Goal: Task Accomplishment & Management: Use online tool/utility

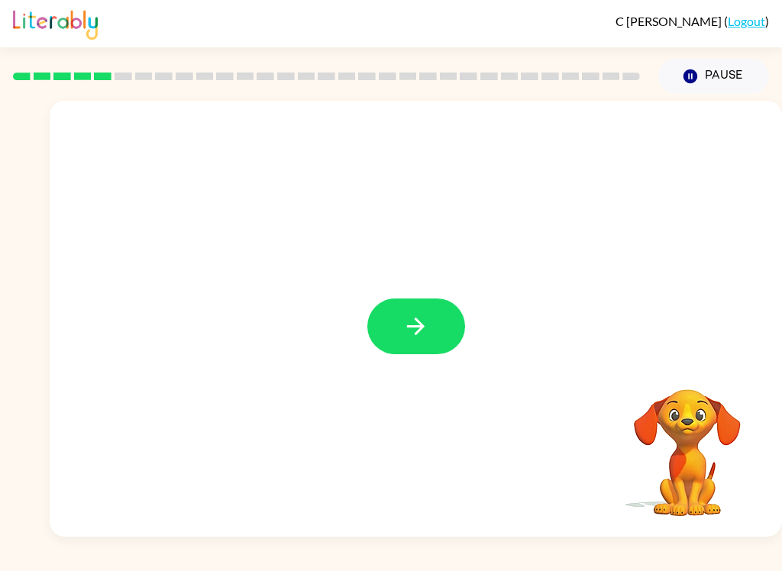
click at [426, 338] on icon "button" at bounding box center [415, 326] width 27 height 27
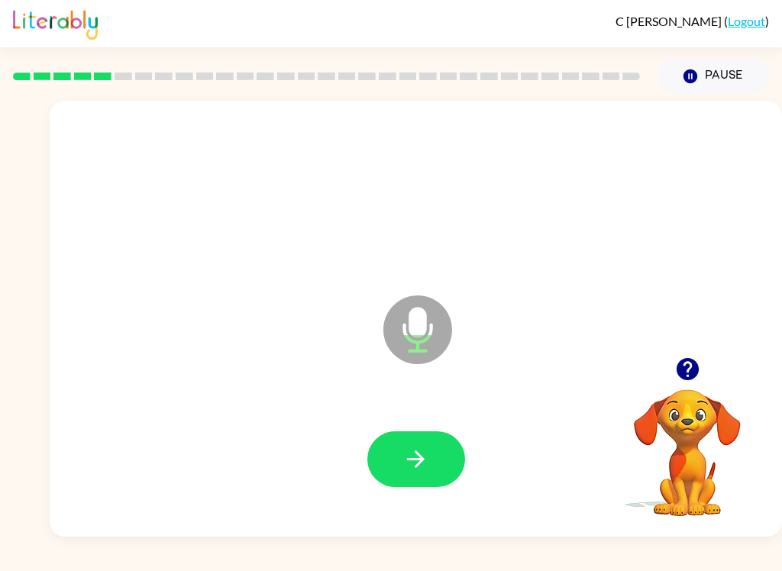
click at [443, 458] on button "button" at bounding box center [416, 459] width 98 height 56
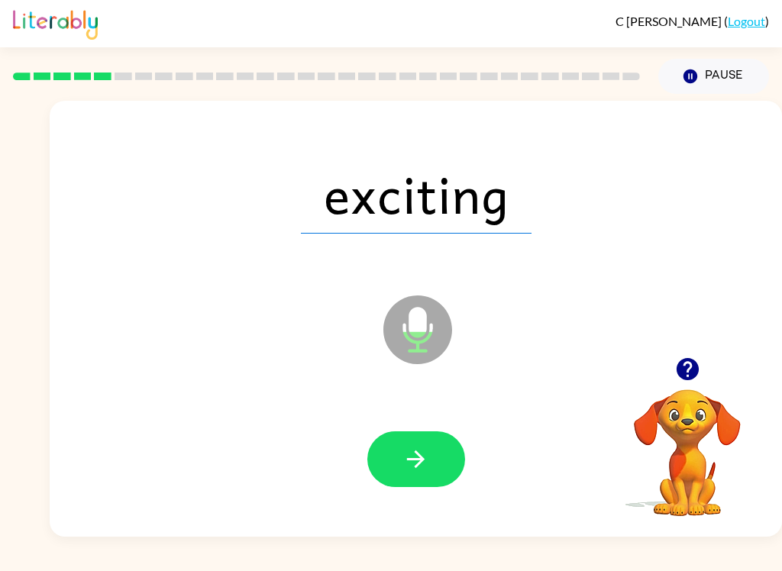
click at [426, 456] on icon "button" at bounding box center [415, 459] width 27 height 27
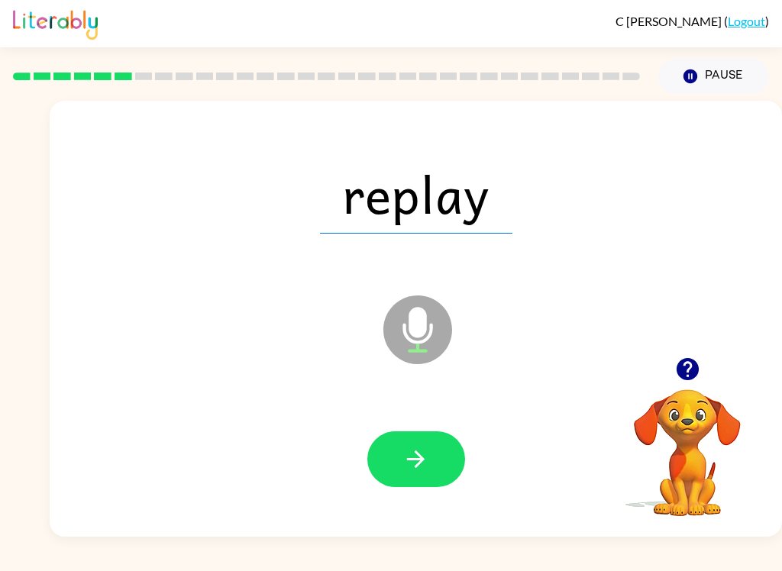
click at [435, 469] on button "button" at bounding box center [416, 459] width 98 height 56
click at [451, 459] on button "button" at bounding box center [416, 459] width 98 height 56
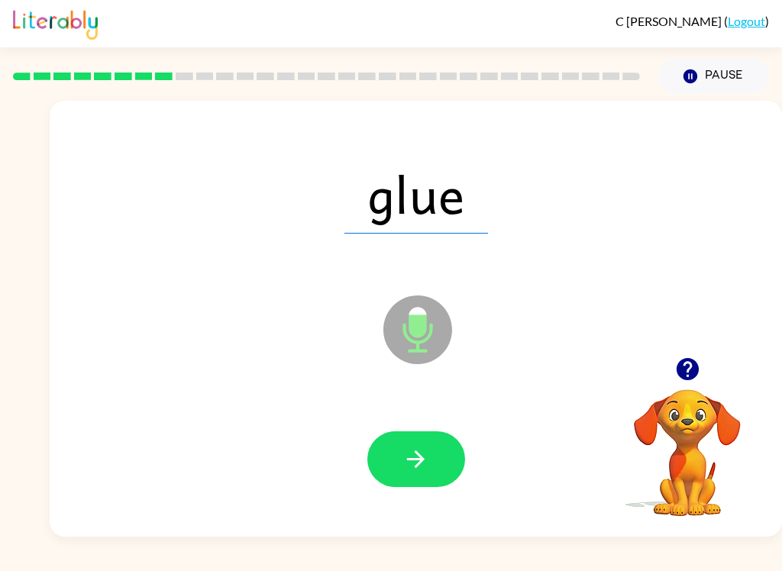
click at [424, 437] on button "button" at bounding box center [416, 459] width 98 height 56
click at [441, 468] on button "button" at bounding box center [416, 459] width 98 height 56
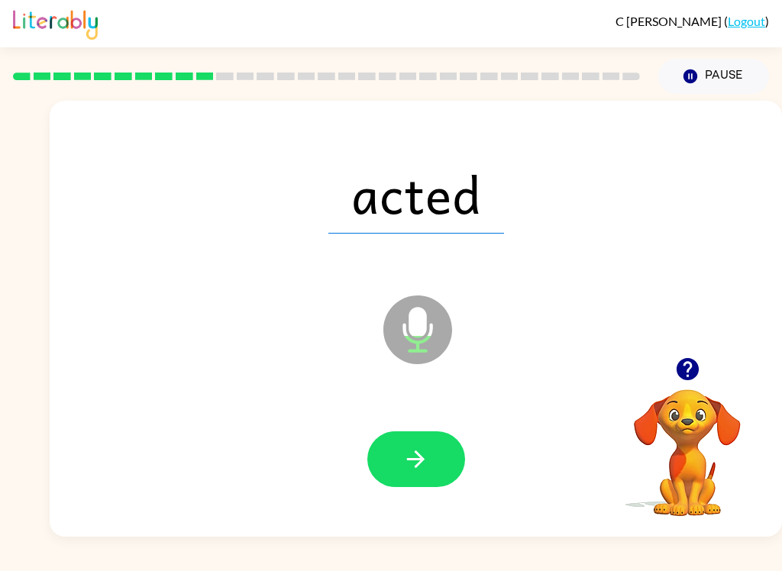
click at [454, 458] on button "button" at bounding box center [416, 459] width 98 height 56
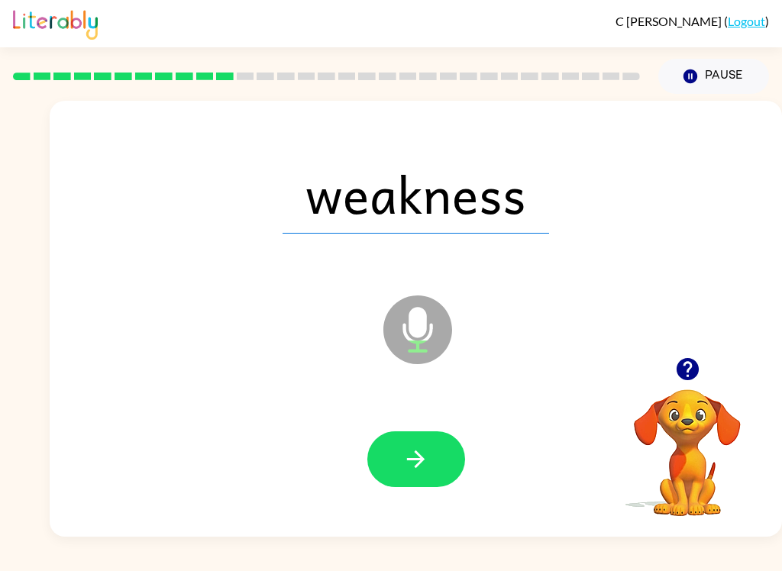
click at [426, 472] on icon "button" at bounding box center [415, 459] width 27 height 27
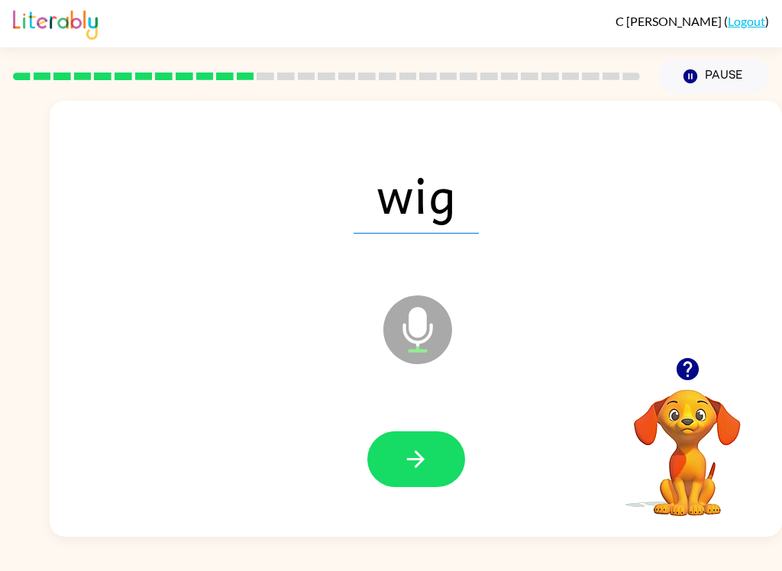
click at [438, 456] on button "button" at bounding box center [416, 459] width 98 height 56
click at [436, 466] on button "button" at bounding box center [416, 459] width 98 height 56
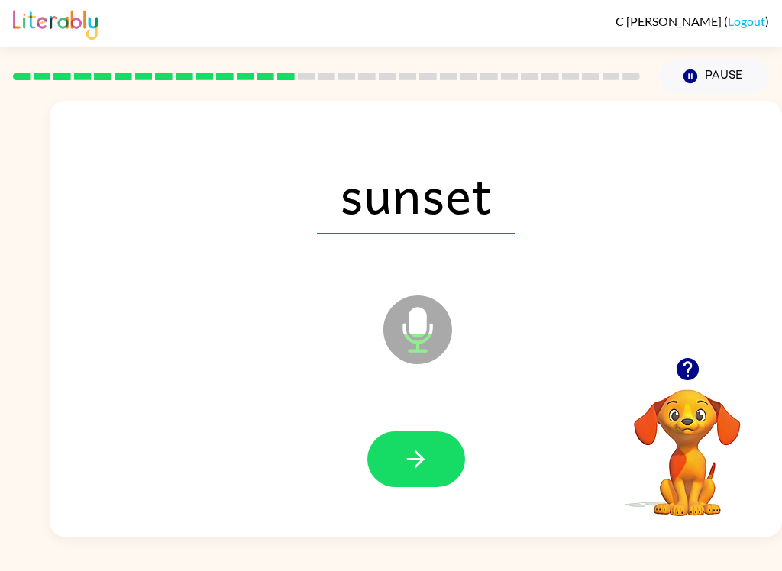
click at [398, 447] on button "button" at bounding box center [416, 459] width 98 height 56
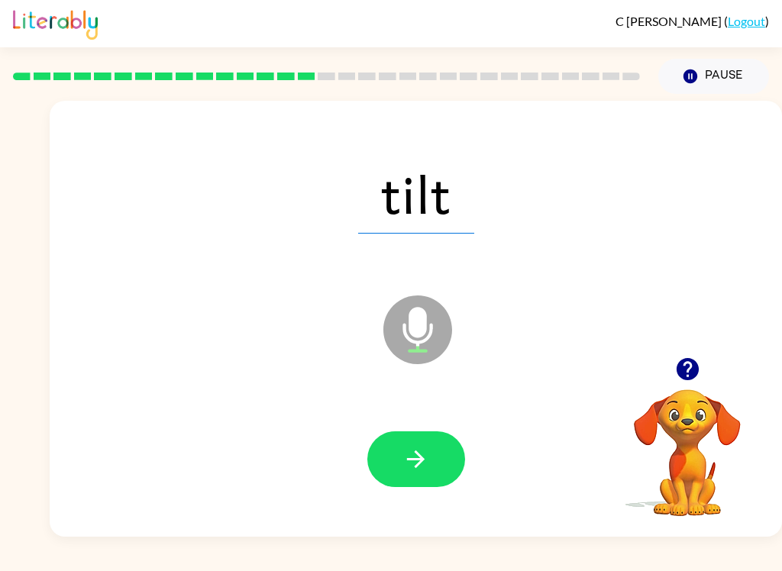
click at [415, 453] on icon "button" at bounding box center [416, 460] width 18 height 18
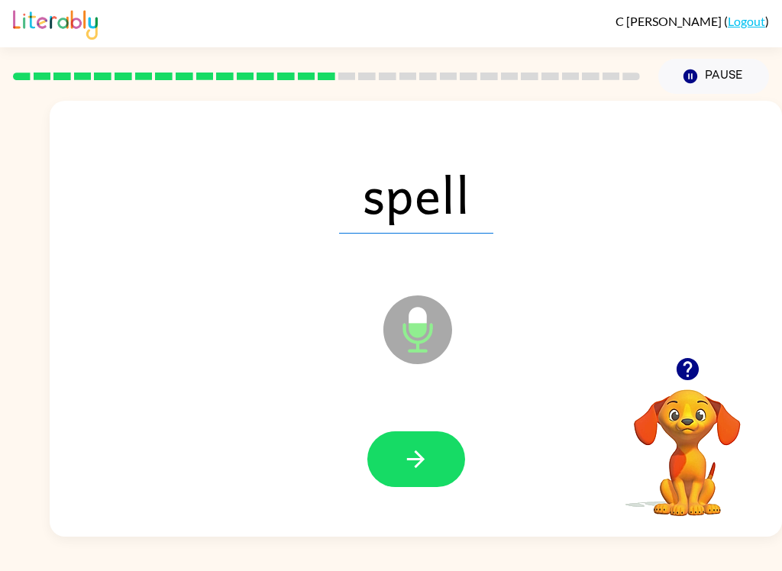
click at [437, 457] on button "button" at bounding box center [416, 459] width 98 height 56
click at [439, 470] on button "button" at bounding box center [416, 459] width 98 height 56
click at [440, 461] on button "button" at bounding box center [416, 459] width 98 height 56
click at [431, 464] on button "button" at bounding box center [416, 459] width 98 height 56
click at [442, 465] on button "button" at bounding box center [416, 459] width 98 height 56
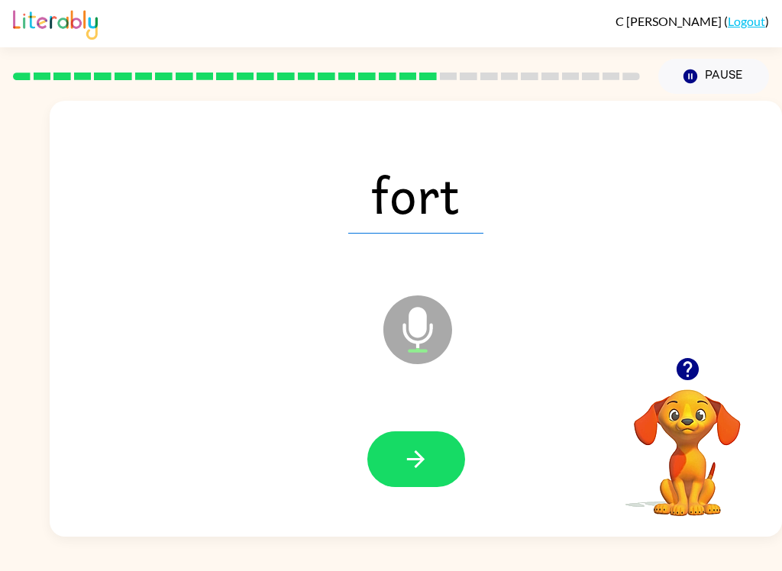
click at [431, 460] on button "button" at bounding box center [416, 459] width 98 height 56
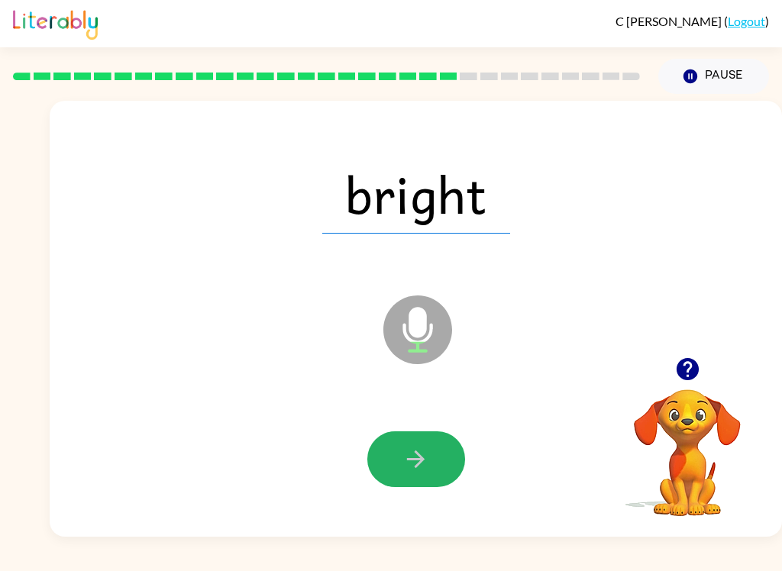
click at [438, 448] on button "button" at bounding box center [416, 459] width 98 height 56
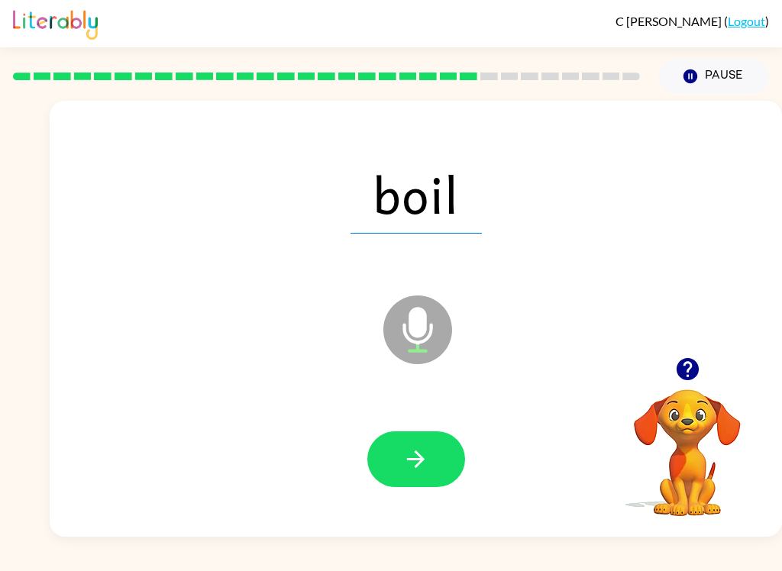
click at [420, 482] on button "button" at bounding box center [416, 459] width 98 height 56
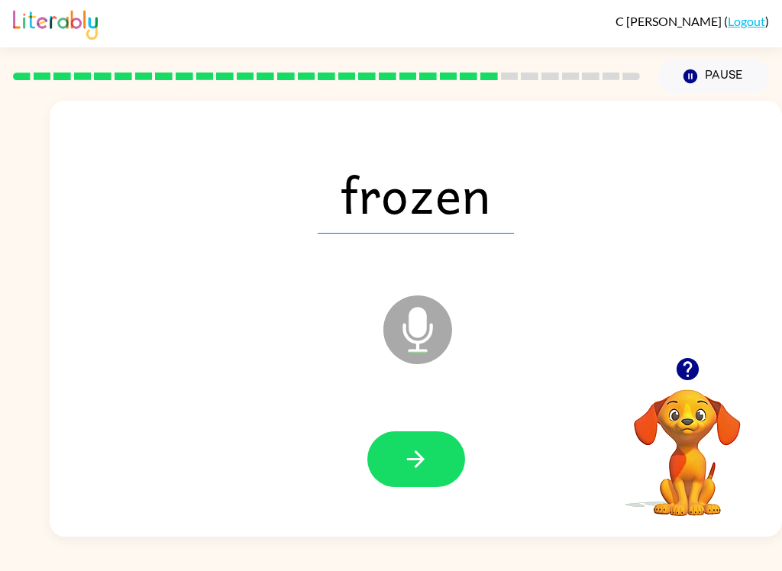
click at [434, 472] on button "button" at bounding box center [416, 459] width 98 height 56
click at [442, 462] on button "button" at bounding box center [416, 459] width 98 height 56
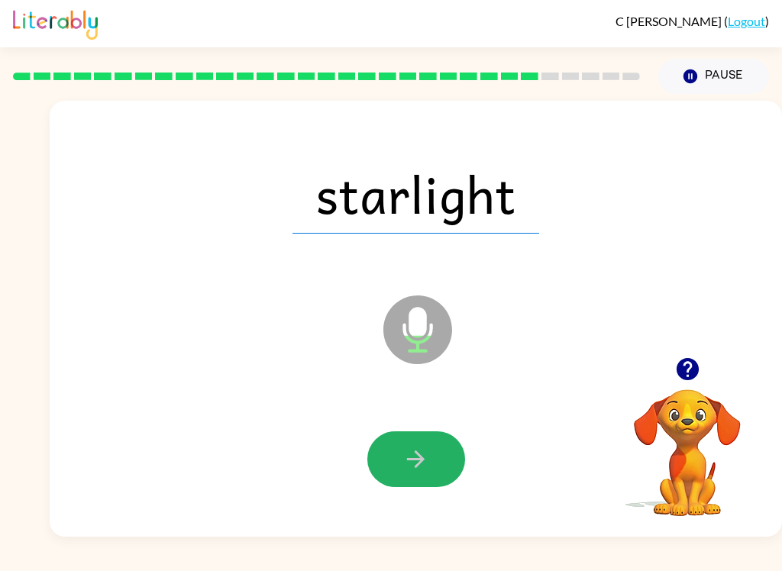
click at [453, 464] on button "button" at bounding box center [416, 459] width 98 height 56
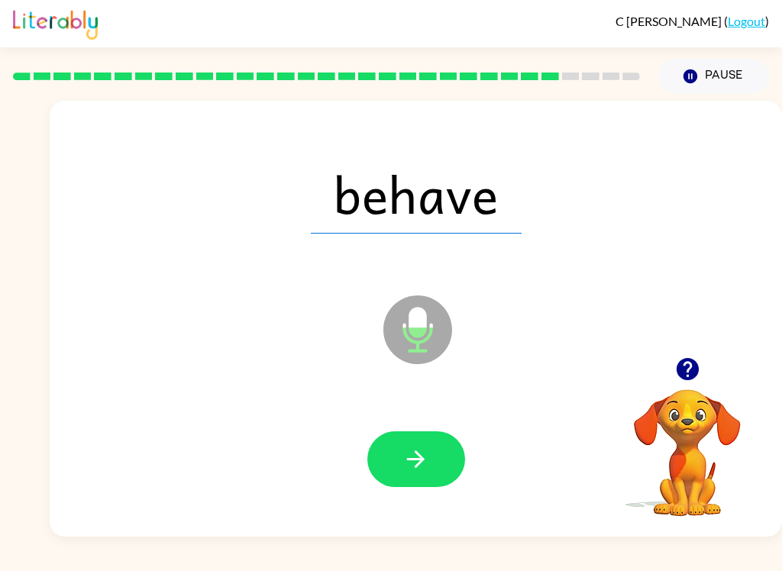
click at [447, 465] on button "button" at bounding box center [416, 459] width 98 height 56
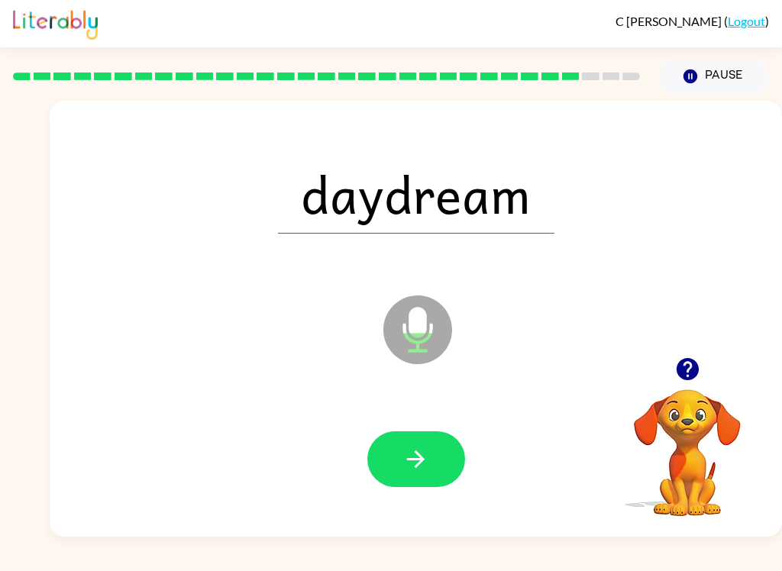
click at [452, 463] on button "button" at bounding box center [416, 459] width 98 height 56
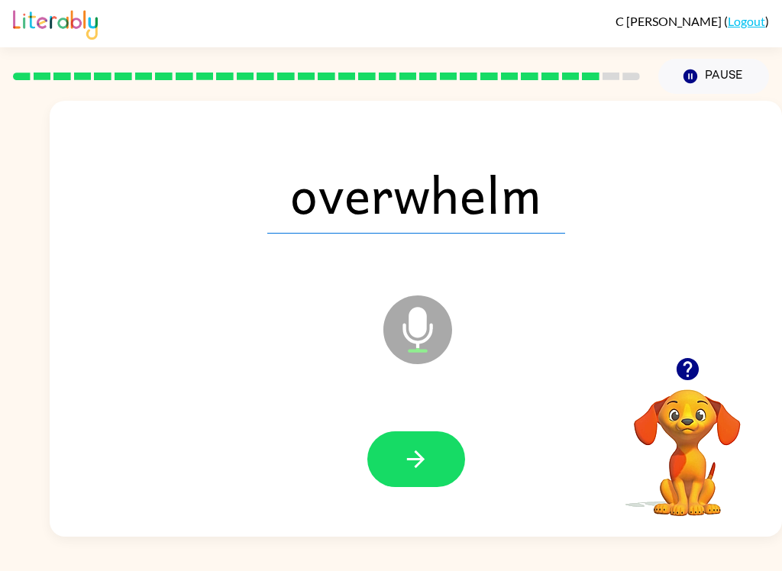
click at [451, 471] on button "button" at bounding box center [416, 459] width 98 height 56
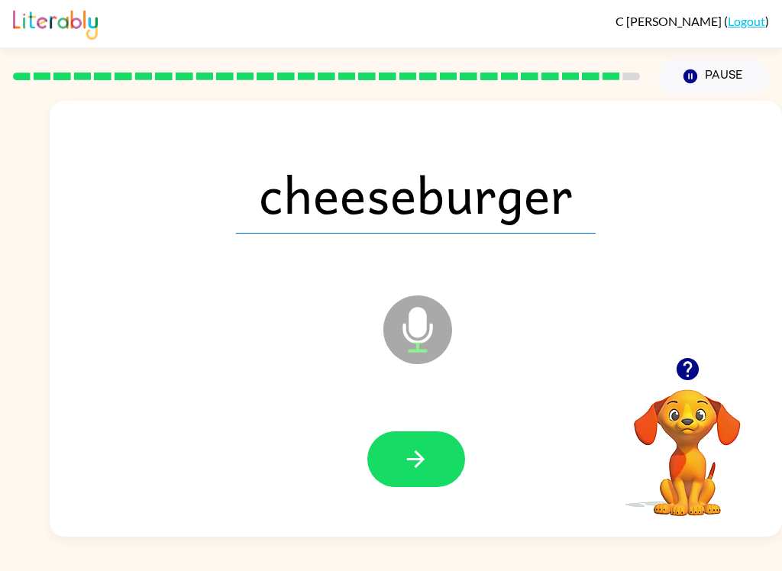
click at [451, 467] on button "button" at bounding box center [416, 459] width 98 height 56
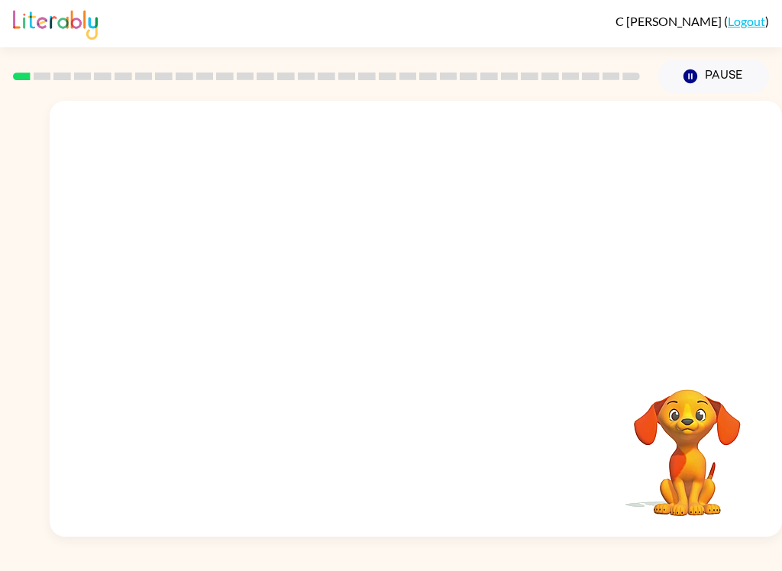
click at [376, 241] on video "Your browser must support playing .mp4 files to use Literably. Please try using…" at bounding box center [416, 229] width 732 height 257
click at [381, 236] on video "Your browser must support playing .mp4 files to use Literably. Please try using…" at bounding box center [416, 229] width 732 height 257
click at [390, 351] on button "button" at bounding box center [416, 327] width 98 height 56
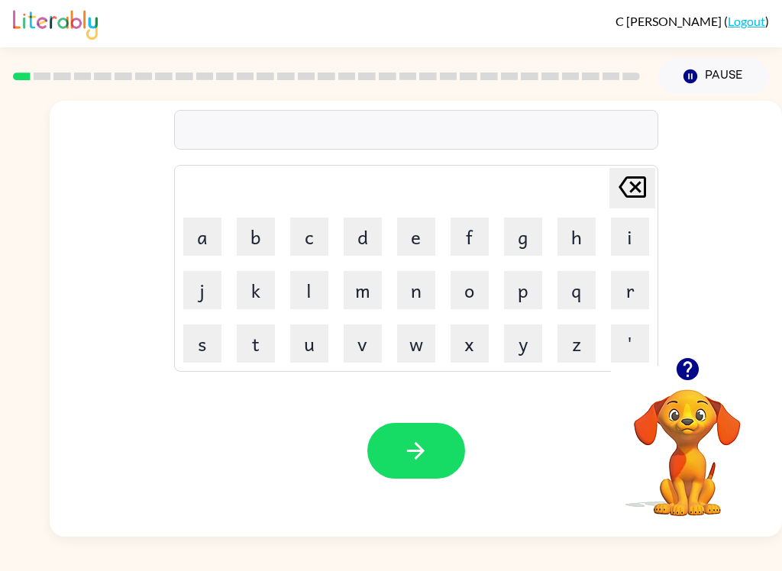
click at [531, 291] on button "p" at bounding box center [523, 290] width 38 height 38
click at [210, 242] on button "a" at bounding box center [202, 237] width 38 height 38
click at [364, 238] on button "d" at bounding box center [363, 237] width 38 height 38
click at [444, 447] on button "button" at bounding box center [416, 451] width 98 height 56
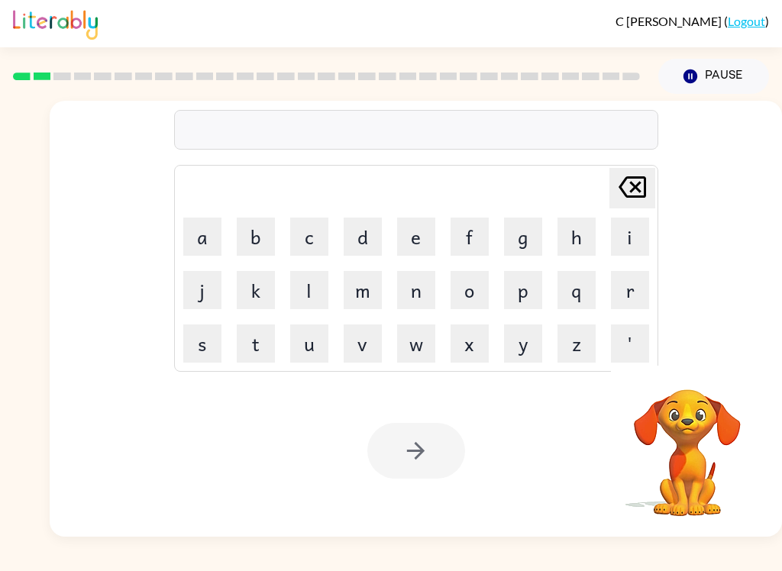
click at [531, 281] on button "p" at bounding box center [523, 290] width 38 height 38
click at [205, 243] on button "a" at bounding box center [202, 237] width 38 height 38
click at [415, 339] on button "w" at bounding box center [416, 344] width 38 height 38
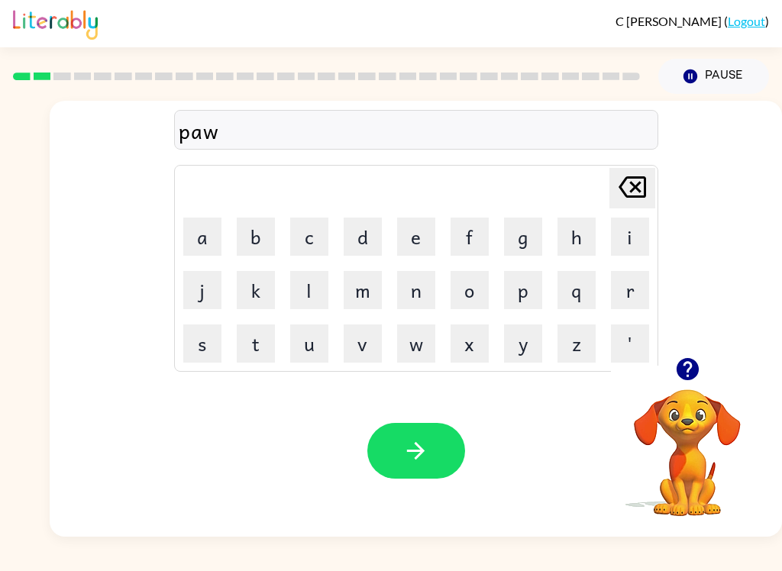
click at [408, 447] on icon "button" at bounding box center [415, 451] width 27 height 27
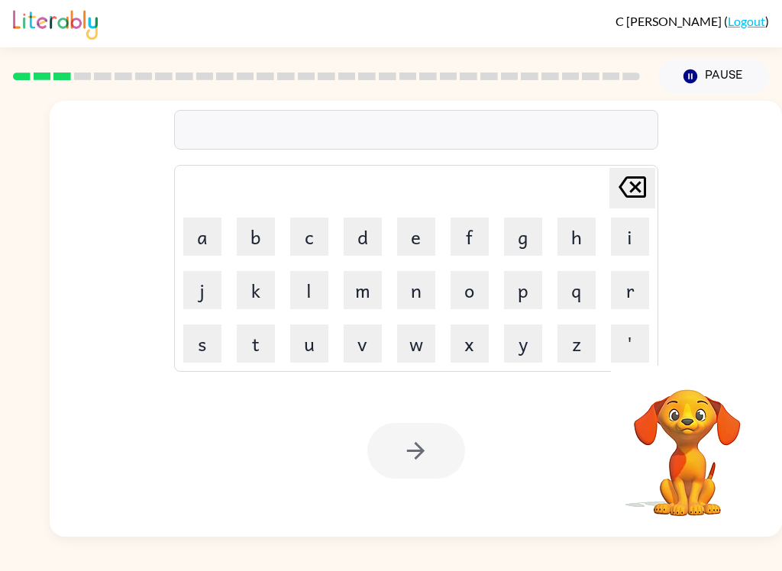
click at [425, 290] on button "n" at bounding box center [416, 290] width 38 height 38
click at [474, 290] on button "o" at bounding box center [470, 290] width 38 height 38
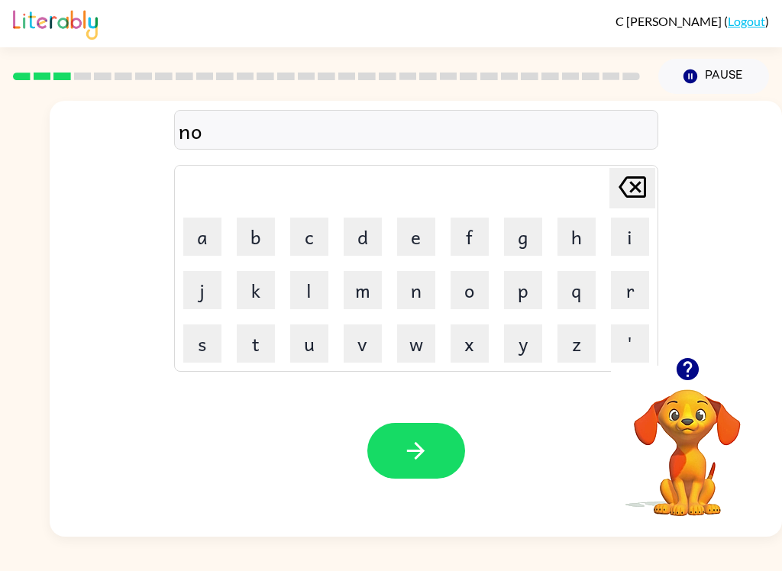
click at [637, 292] on button "r" at bounding box center [630, 290] width 38 height 38
click at [258, 335] on button "t" at bounding box center [256, 344] width 38 height 38
click at [570, 228] on button "h" at bounding box center [576, 237] width 38 height 38
click at [431, 452] on button "button" at bounding box center [416, 451] width 98 height 56
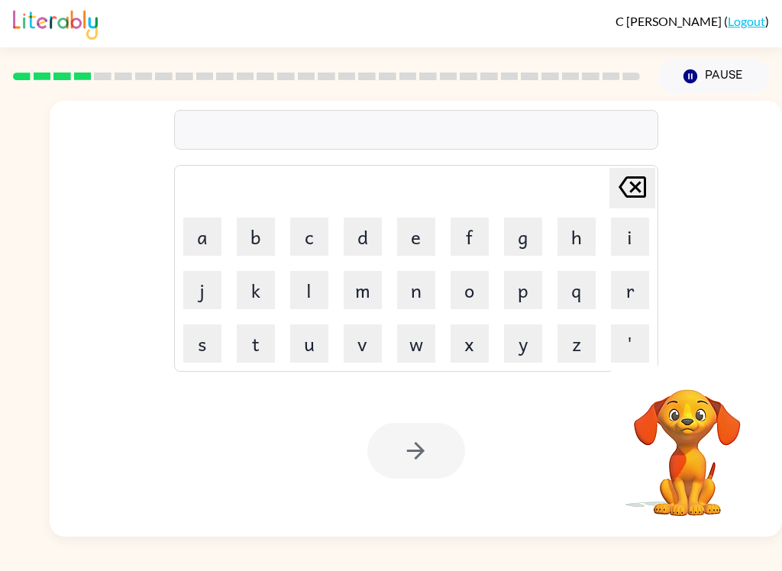
click at [203, 343] on button "s" at bounding box center [202, 344] width 38 height 38
click at [426, 340] on button "w" at bounding box center [416, 344] width 38 height 38
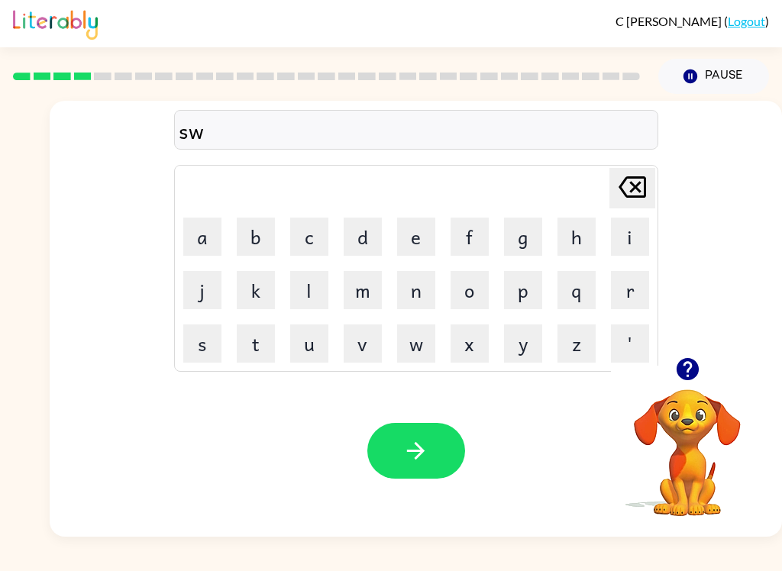
click at [635, 236] on button "i" at bounding box center [630, 237] width 38 height 38
click at [356, 280] on button "m" at bounding box center [363, 290] width 38 height 38
click at [439, 450] on button "button" at bounding box center [416, 451] width 98 height 56
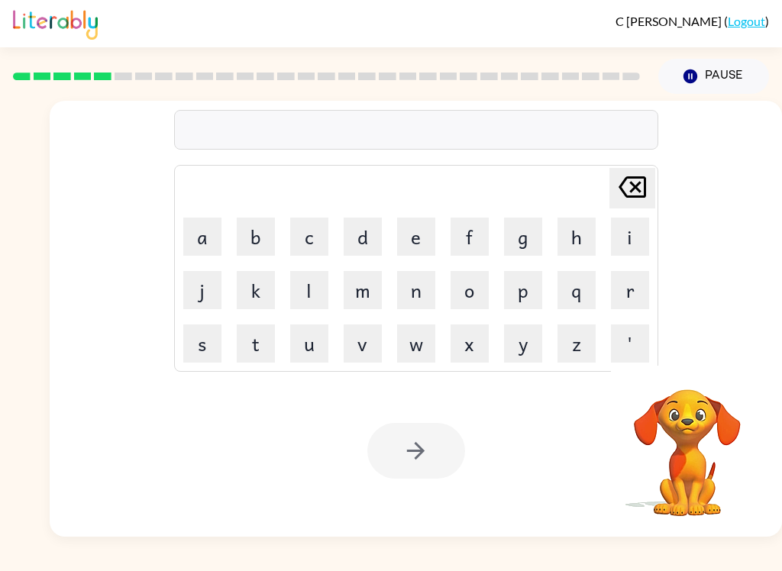
click at [206, 343] on button "s" at bounding box center [202, 344] width 38 height 38
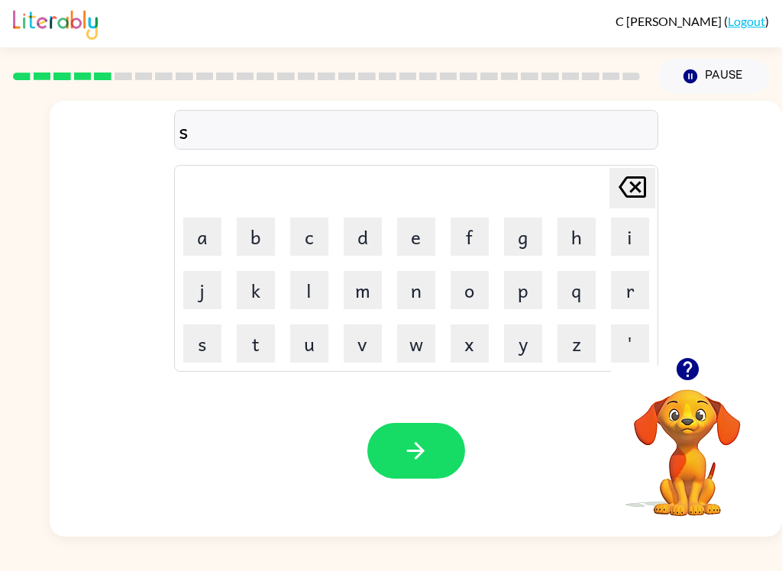
click at [322, 232] on button "c" at bounding box center [309, 237] width 38 height 38
click at [482, 289] on button "o" at bounding box center [470, 290] width 38 height 38
click at [263, 348] on button "t" at bounding box center [256, 344] width 38 height 38
click at [457, 443] on button "button" at bounding box center [416, 451] width 98 height 56
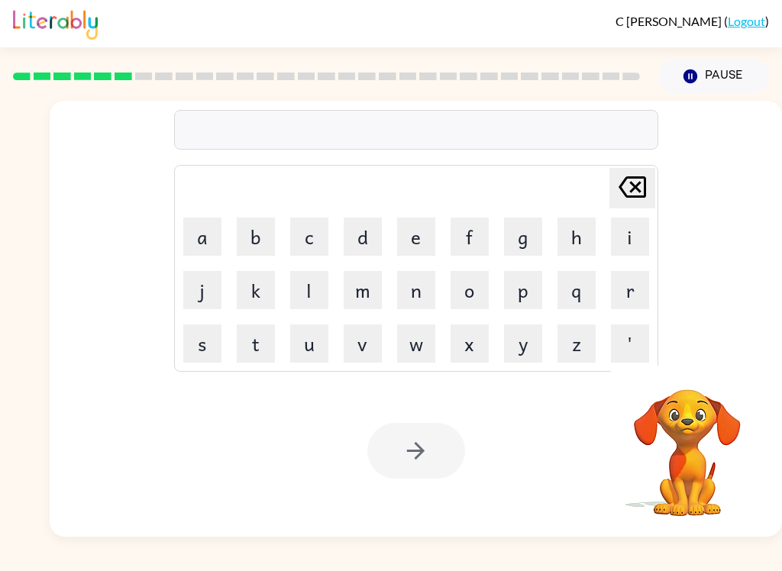
click at [208, 236] on button "a" at bounding box center [202, 237] width 38 height 38
click at [365, 292] on button "m" at bounding box center [363, 290] width 38 height 38
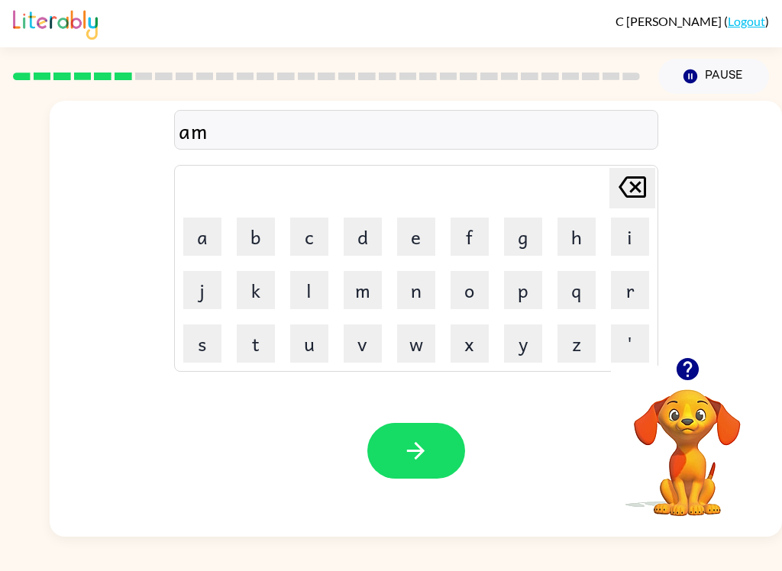
click at [409, 443] on icon "button" at bounding box center [415, 451] width 27 height 27
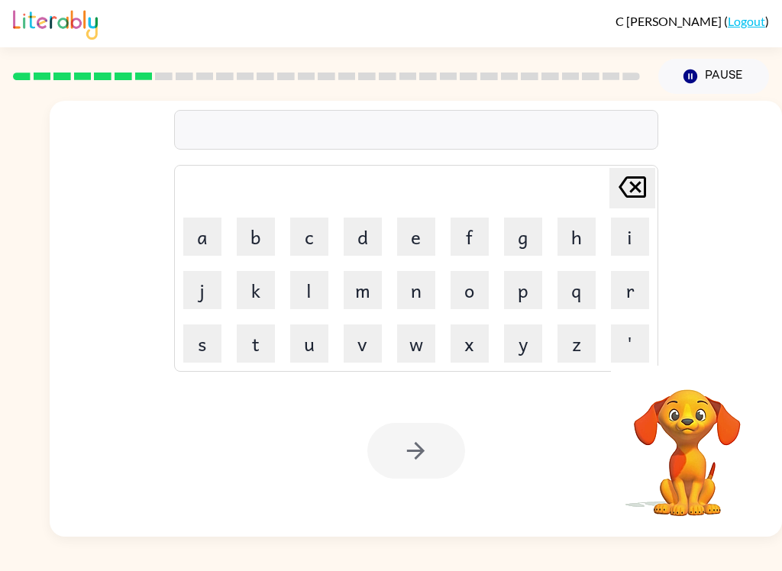
click at [209, 343] on button "s" at bounding box center [202, 344] width 38 height 38
click at [252, 291] on button "k" at bounding box center [256, 290] width 38 height 38
click at [633, 290] on button "r" at bounding box center [630, 290] width 38 height 38
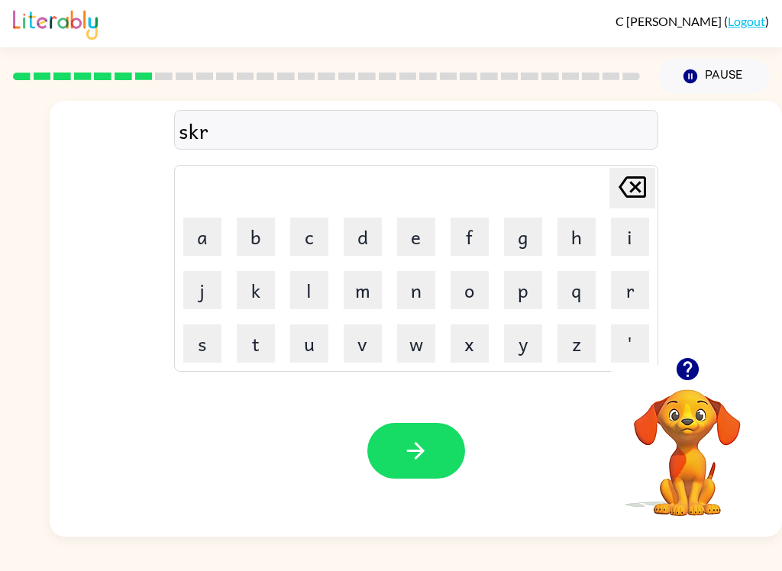
click at [627, 244] on button "i" at bounding box center [630, 237] width 38 height 38
click at [258, 232] on button "b" at bounding box center [256, 237] width 38 height 38
click at [312, 288] on button "l" at bounding box center [309, 290] width 38 height 38
click at [403, 447] on icon "button" at bounding box center [415, 451] width 27 height 27
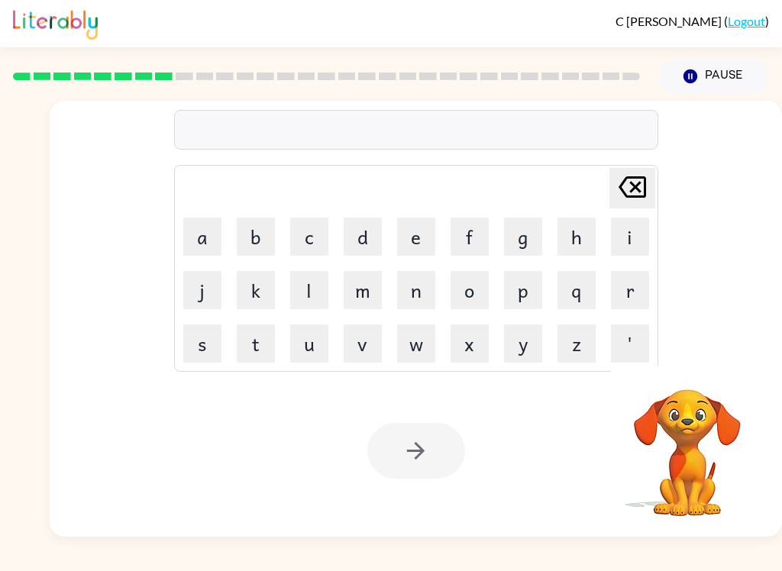
click at [529, 221] on button "g" at bounding box center [523, 237] width 38 height 38
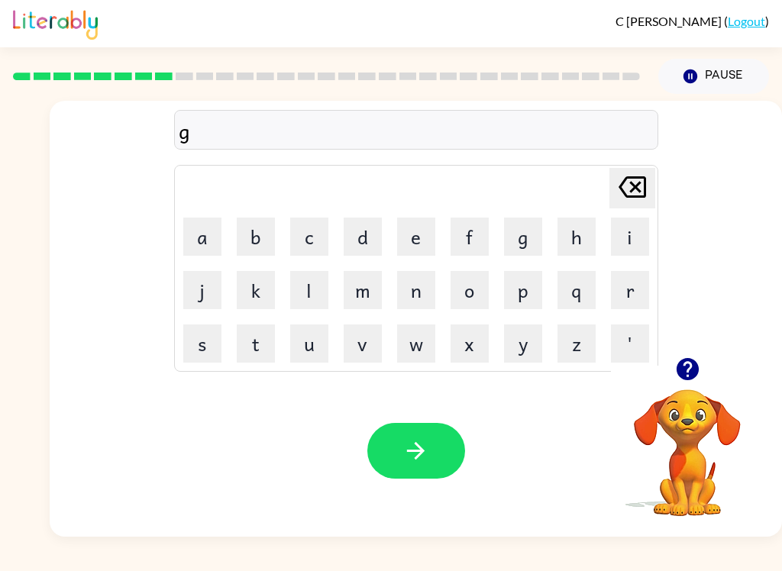
click at [632, 286] on button "r" at bounding box center [630, 290] width 38 height 38
click at [208, 235] on button "a" at bounding box center [202, 237] width 38 height 38
click at [472, 229] on button "f" at bounding box center [470, 237] width 38 height 38
click at [430, 440] on button "button" at bounding box center [416, 451] width 98 height 56
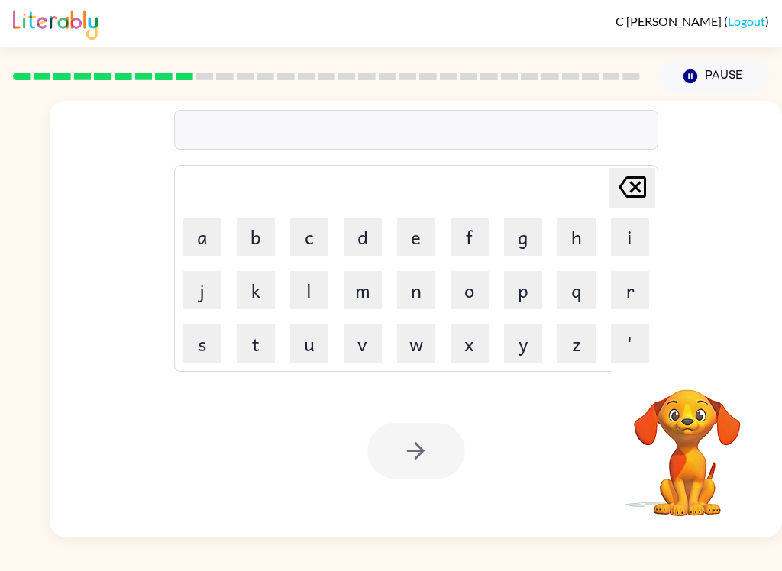
click at [530, 285] on button "p" at bounding box center [523, 290] width 38 height 38
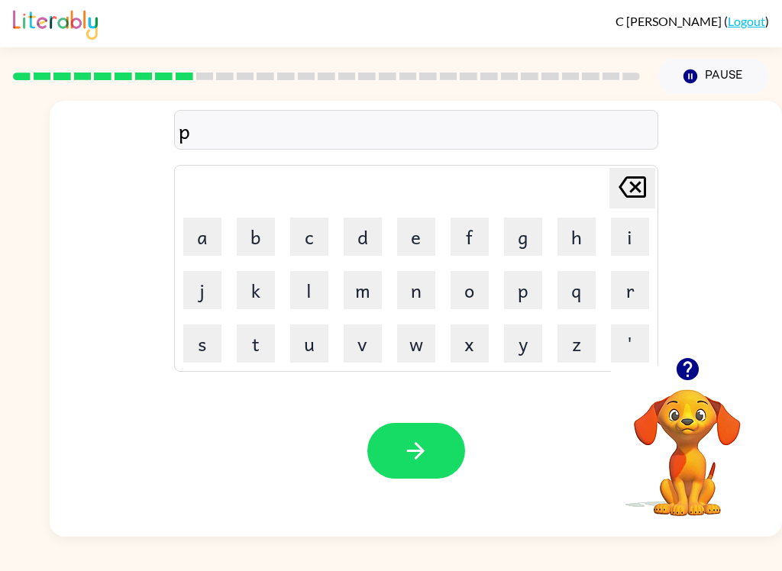
click at [474, 286] on button "o" at bounding box center [470, 290] width 38 height 38
click at [640, 220] on button "i" at bounding box center [630, 237] width 38 height 38
click at [415, 289] on button "n" at bounding box center [416, 290] width 38 height 38
click at [268, 330] on button "t" at bounding box center [256, 344] width 38 height 38
click at [207, 334] on button "s" at bounding box center [202, 344] width 38 height 38
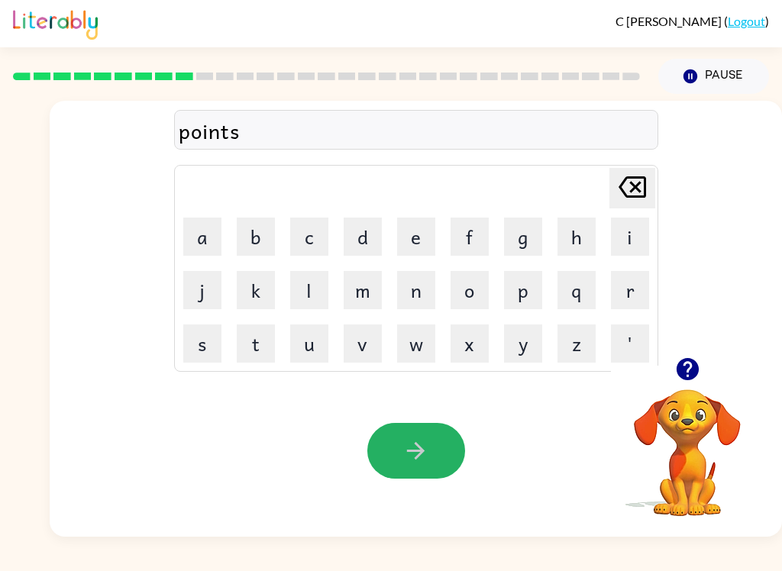
click at [441, 453] on button "button" at bounding box center [416, 451] width 98 height 56
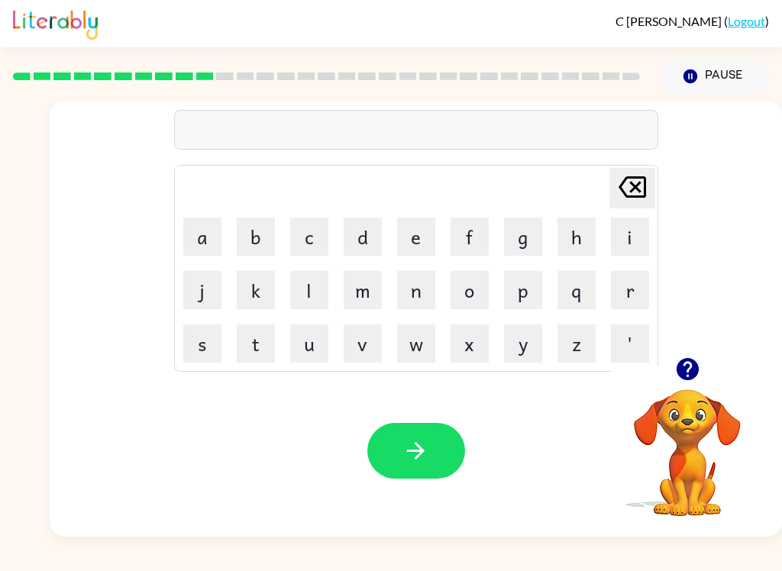
click at [319, 350] on button "u" at bounding box center [309, 344] width 38 height 38
click at [402, 292] on button "n" at bounding box center [416, 290] width 38 height 38
click at [473, 242] on button "f" at bounding box center [470, 237] width 38 height 38
click at [470, 293] on button "o" at bounding box center [470, 290] width 38 height 38
click at [312, 289] on button "l" at bounding box center [309, 290] width 38 height 38
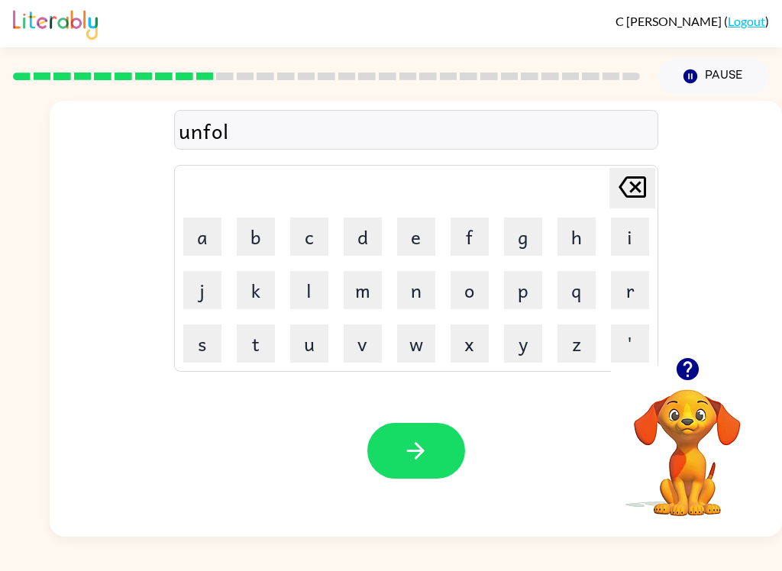
click at [360, 246] on button "d" at bounding box center [363, 237] width 38 height 38
click at [422, 463] on icon "button" at bounding box center [415, 451] width 27 height 27
click at [366, 341] on button "v" at bounding box center [363, 344] width 38 height 38
click at [478, 282] on button "o" at bounding box center [470, 290] width 38 height 38
click at [259, 348] on button "t" at bounding box center [256, 344] width 38 height 38
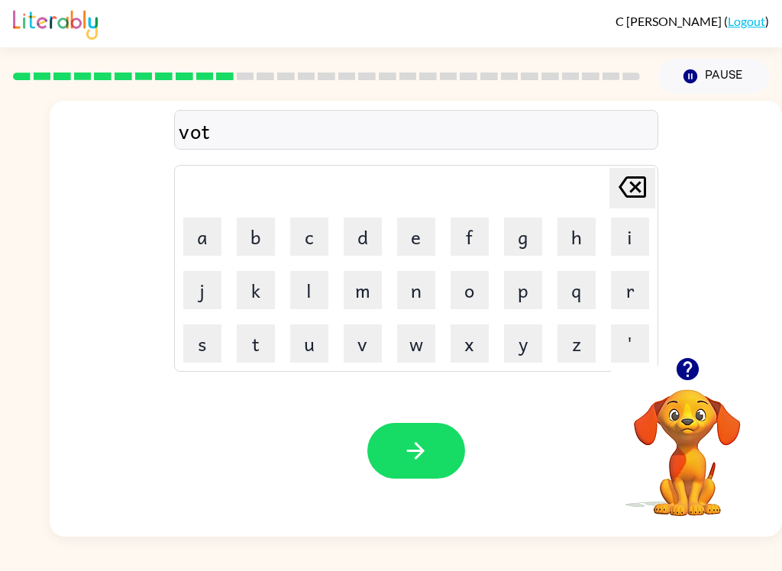
click at [427, 448] on icon "button" at bounding box center [415, 451] width 27 height 27
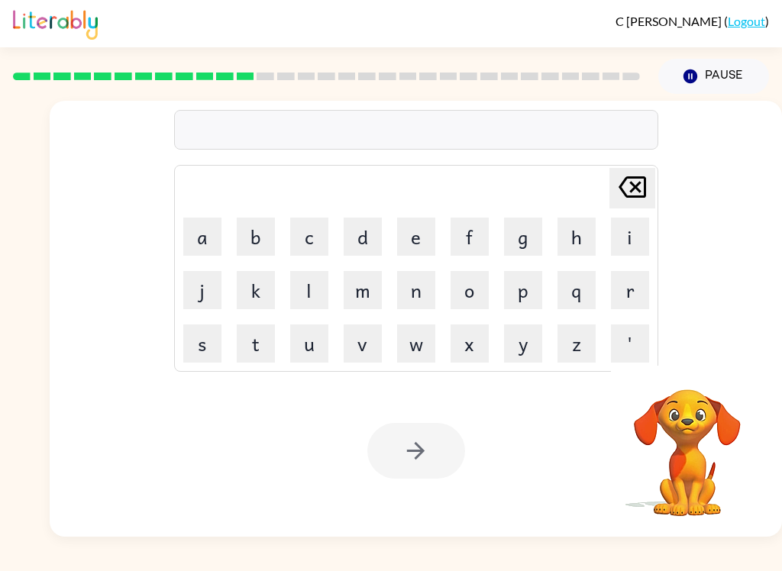
click at [354, 290] on button "m" at bounding box center [363, 290] width 38 height 38
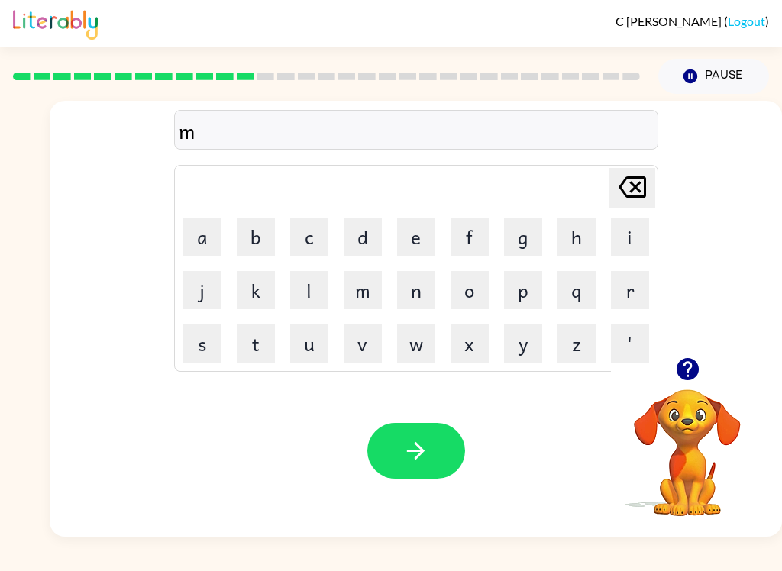
click at [477, 285] on button "o" at bounding box center [470, 290] width 38 height 38
click at [212, 341] on button "s" at bounding box center [202, 344] width 38 height 38
click at [267, 343] on button "t" at bounding box center [256, 344] width 38 height 38
click at [417, 443] on icon "button" at bounding box center [415, 451] width 27 height 27
click at [254, 289] on button "k" at bounding box center [256, 290] width 38 height 38
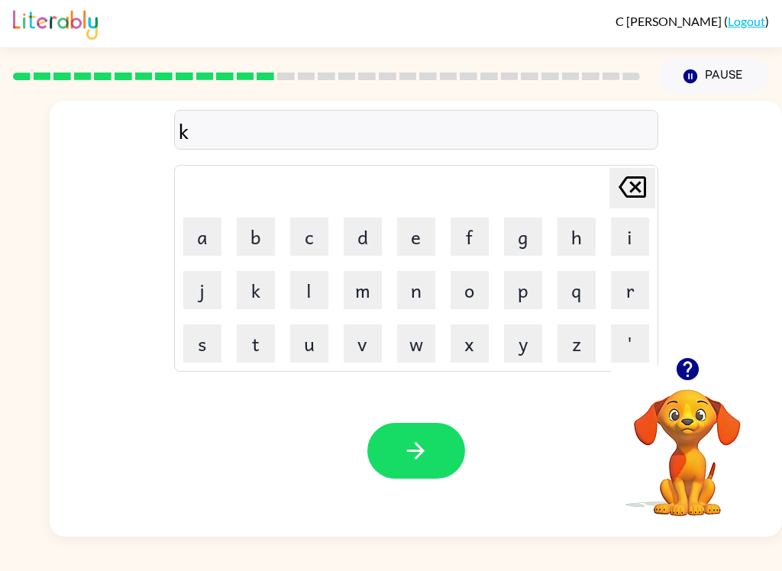
click at [638, 223] on button "i" at bounding box center [630, 237] width 38 height 38
click at [428, 292] on button "n" at bounding box center [416, 290] width 38 height 38
click at [373, 247] on button "d" at bounding box center [363, 237] width 38 height 38
click at [294, 297] on button "l" at bounding box center [309, 290] width 38 height 38
click at [421, 236] on button "e" at bounding box center [416, 237] width 38 height 38
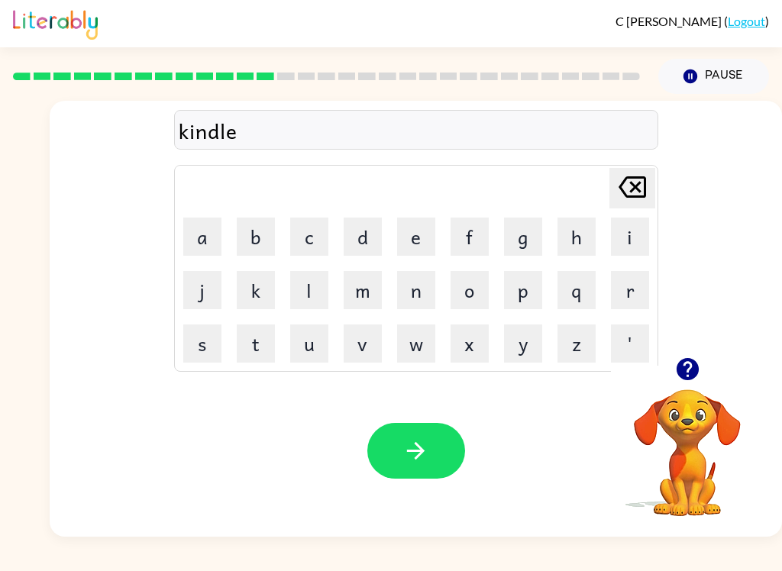
click at [440, 455] on button "button" at bounding box center [416, 451] width 98 height 56
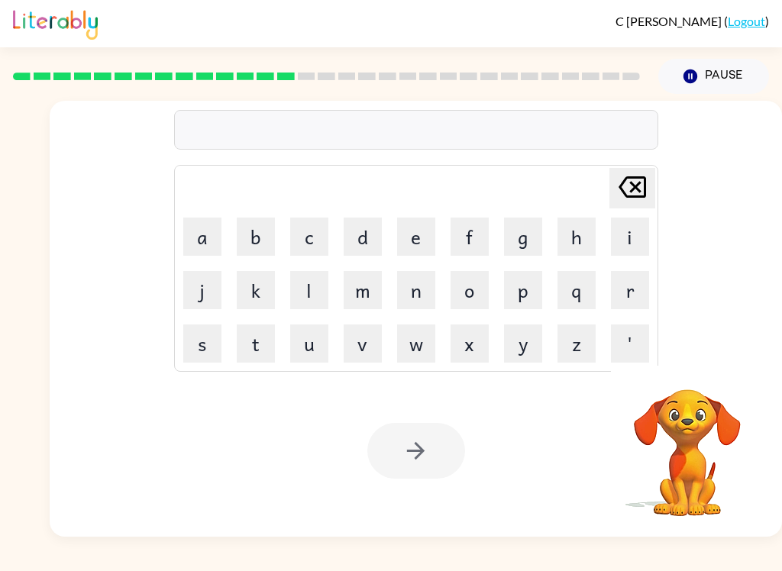
click at [385, 223] on td "d" at bounding box center [363, 237] width 52 height 52
click at [373, 239] on button "d" at bounding box center [363, 237] width 38 height 38
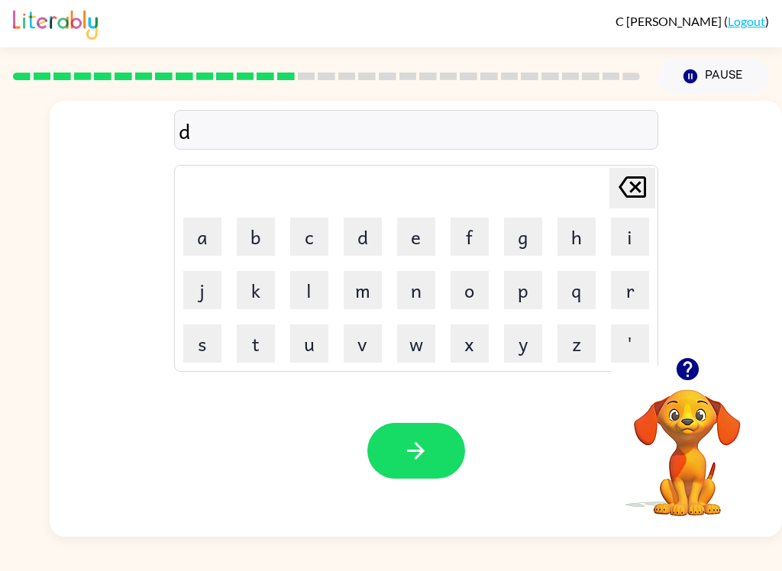
click at [314, 285] on button "l" at bounding box center [309, 290] width 38 height 38
click at [195, 234] on button "a" at bounding box center [202, 237] width 38 height 38
click at [414, 444] on icon "button" at bounding box center [415, 451] width 27 height 27
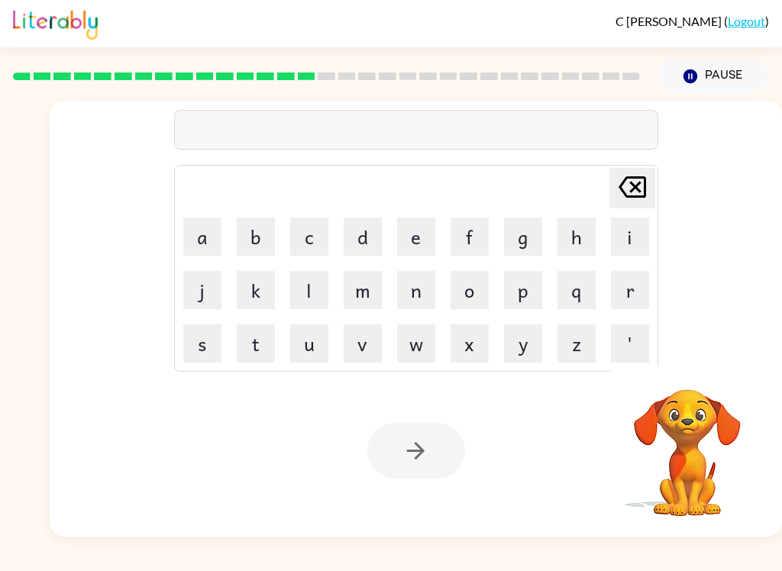
click at [315, 238] on button "c" at bounding box center [309, 237] width 38 height 38
click at [470, 283] on button "o" at bounding box center [470, 290] width 38 height 38
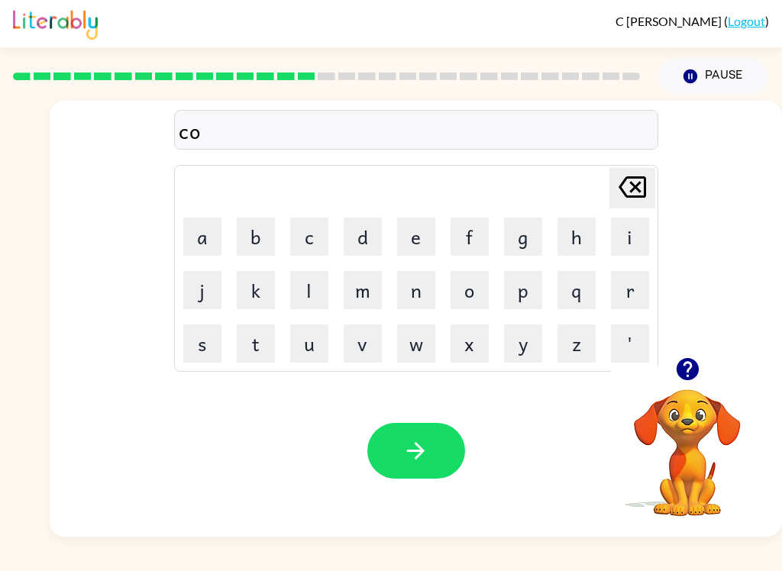
click at [631, 284] on button "r" at bounding box center [630, 290] width 38 height 38
click at [365, 232] on button "d" at bounding box center [363, 237] width 38 height 38
click at [431, 425] on button "button" at bounding box center [416, 451] width 98 height 56
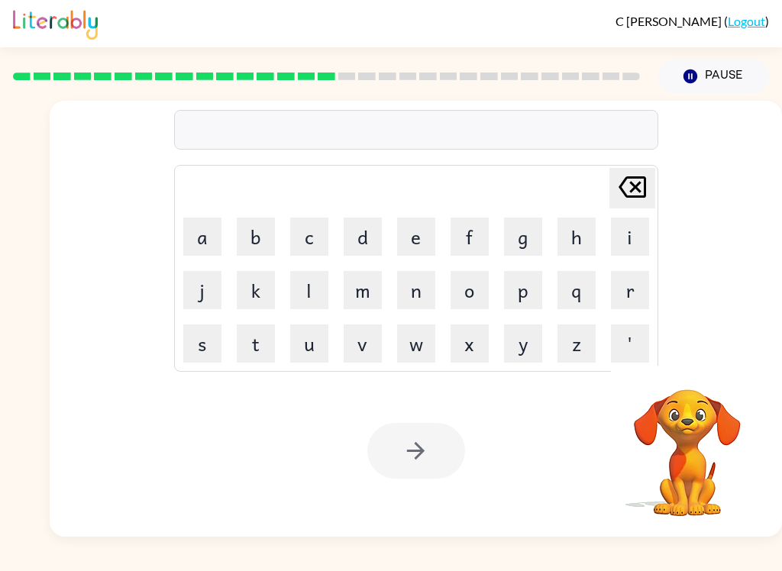
click at [577, 340] on button "z" at bounding box center [576, 344] width 38 height 38
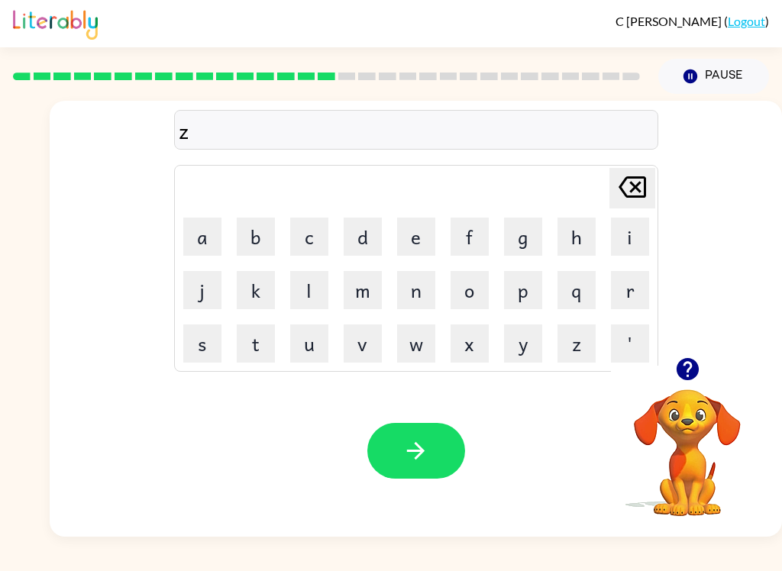
click at [633, 224] on button "i" at bounding box center [630, 237] width 38 height 38
click at [518, 296] on button "p" at bounding box center [523, 290] width 38 height 38
click at [402, 470] on button "button" at bounding box center [416, 451] width 98 height 56
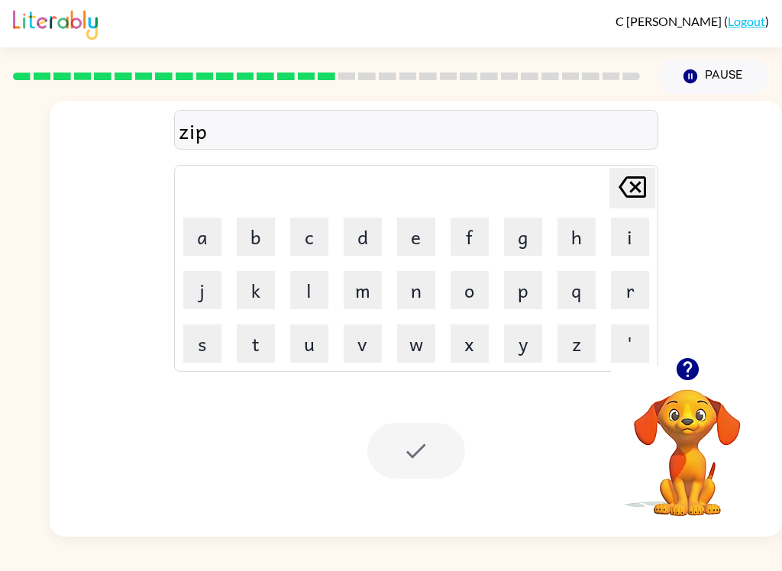
click at [442, 441] on div at bounding box center [416, 451] width 98 height 56
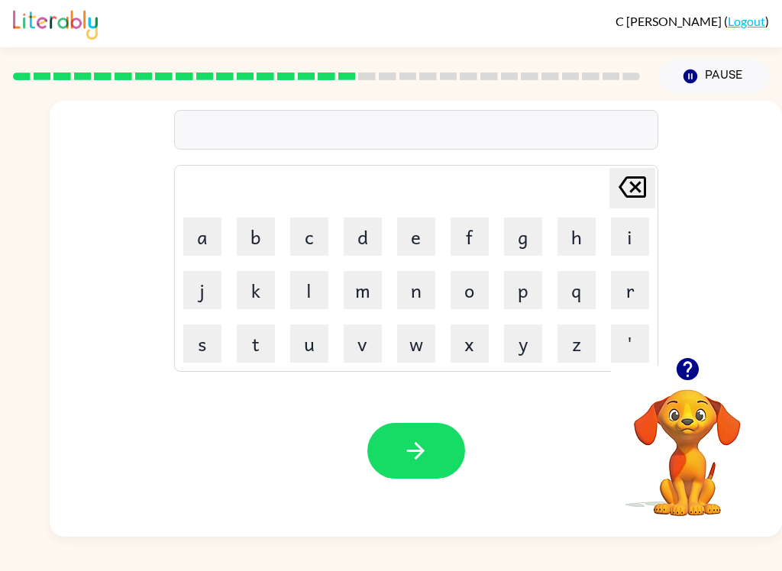
click at [638, 284] on button "r" at bounding box center [630, 290] width 38 height 38
click at [635, 192] on icon at bounding box center [632, 186] width 27 height 21
click at [373, 232] on button "d" at bounding box center [363, 237] width 38 height 38
click at [632, 275] on button "r" at bounding box center [630, 290] width 38 height 38
click at [483, 293] on button "o" at bounding box center [470, 290] width 38 height 38
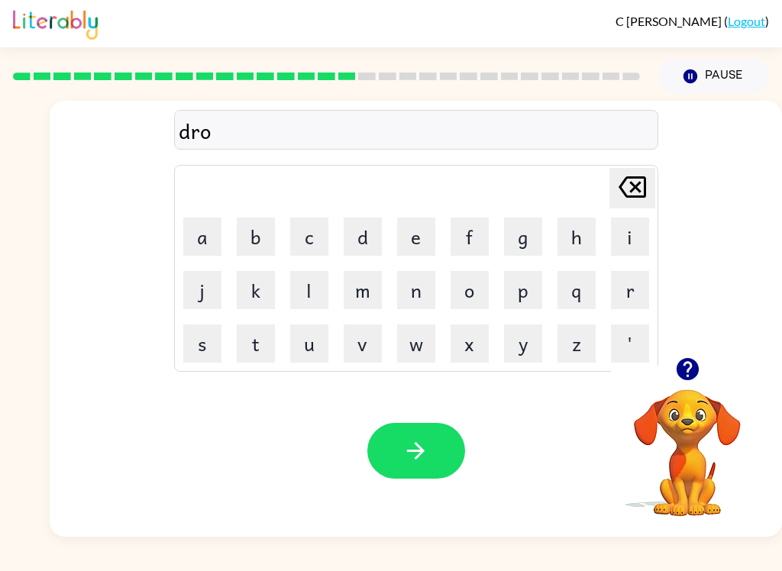
click at [538, 289] on button "p" at bounding box center [523, 290] width 38 height 38
click at [427, 287] on button "n" at bounding box center [416, 290] width 38 height 38
click at [522, 232] on button "g" at bounding box center [523, 237] width 38 height 38
click at [424, 438] on icon "button" at bounding box center [415, 451] width 27 height 27
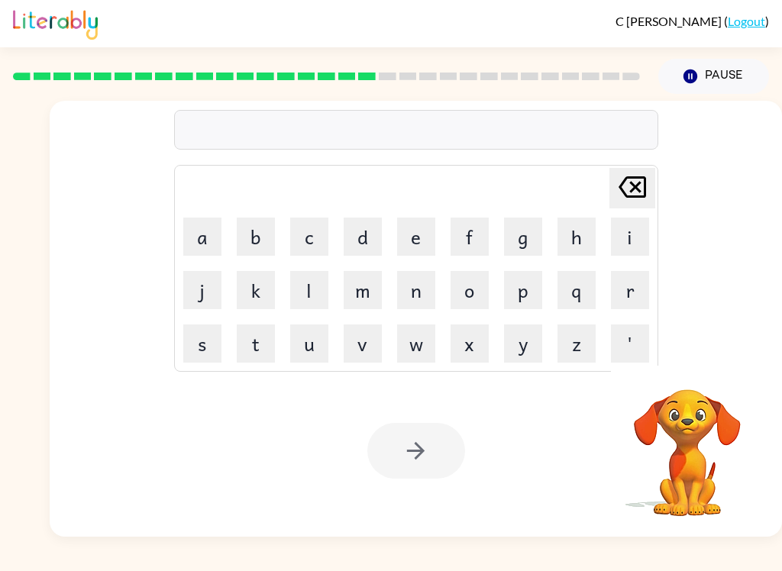
click at [578, 231] on button "h" at bounding box center [576, 237] width 38 height 38
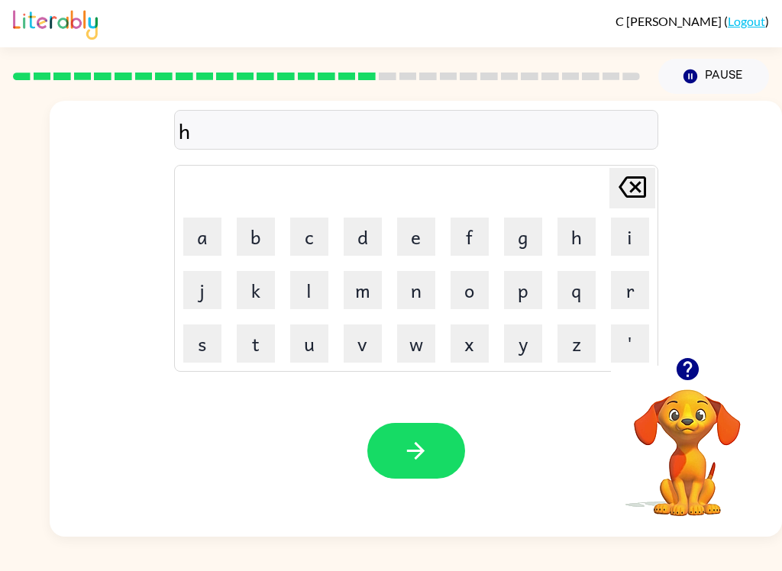
click at [425, 239] on button "e" at bounding box center [416, 237] width 38 height 38
click at [630, 292] on button "r" at bounding box center [630, 290] width 38 height 38
click at [428, 429] on button "button" at bounding box center [416, 451] width 98 height 56
click at [631, 288] on button "r" at bounding box center [630, 290] width 38 height 38
click at [632, 231] on button "i" at bounding box center [630, 237] width 38 height 38
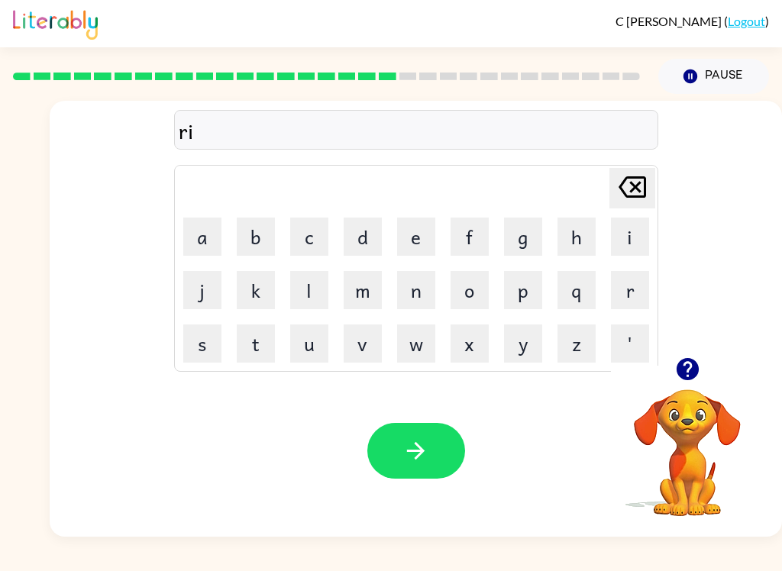
click at [317, 236] on button "c" at bounding box center [309, 237] width 38 height 38
click at [575, 236] on button "h" at bounding box center [576, 237] width 38 height 38
click at [418, 472] on button "button" at bounding box center [416, 451] width 98 height 56
click at [586, 241] on button "h" at bounding box center [576, 237] width 38 height 38
click at [631, 228] on button "i" at bounding box center [630, 237] width 38 height 38
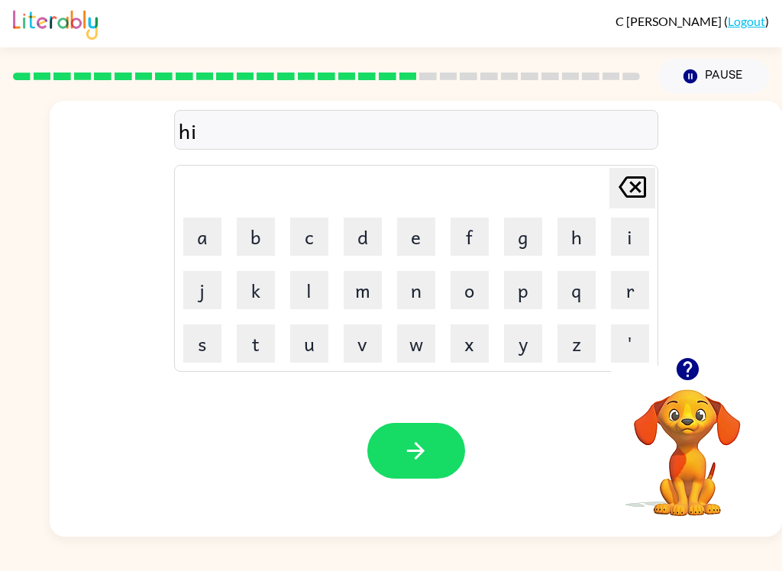
click at [419, 298] on button "n" at bounding box center [416, 290] width 38 height 38
click at [254, 350] on button "t" at bounding box center [256, 344] width 38 height 38
click at [416, 240] on button "e" at bounding box center [416, 237] width 38 height 38
click at [379, 234] on button "d" at bounding box center [363, 237] width 38 height 38
click at [429, 443] on button "button" at bounding box center [416, 451] width 98 height 56
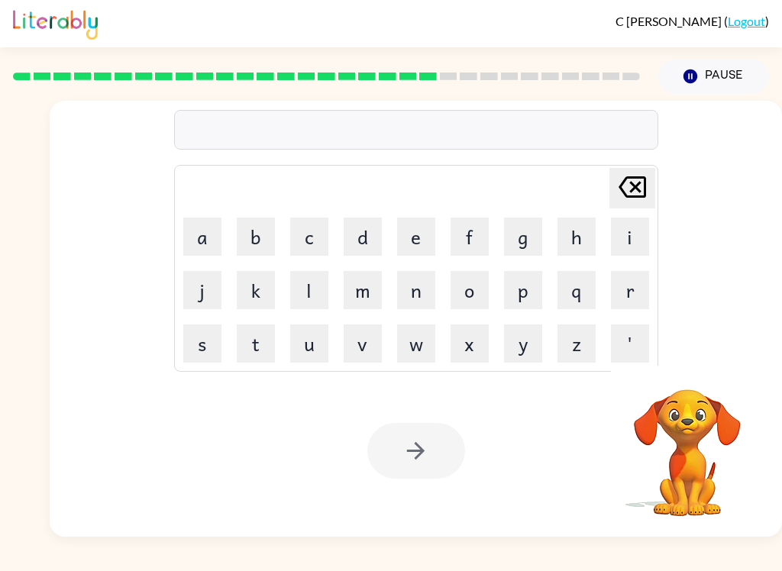
click at [634, 286] on button "r" at bounding box center [630, 290] width 38 height 38
click at [629, 233] on button "i" at bounding box center [630, 237] width 38 height 38
click at [317, 233] on button "c" at bounding box center [309, 237] width 38 height 38
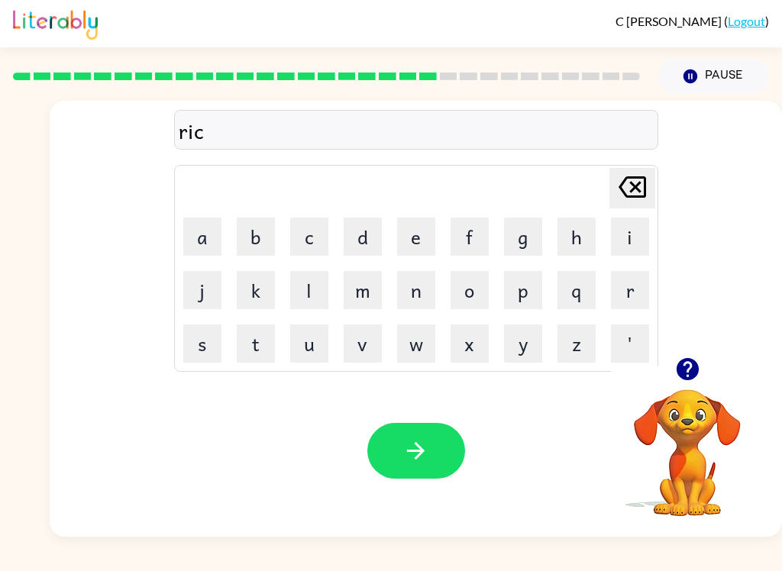
click at [419, 231] on button "e" at bounding box center [416, 237] width 38 height 38
click at [451, 428] on button "button" at bounding box center [416, 451] width 98 height 56
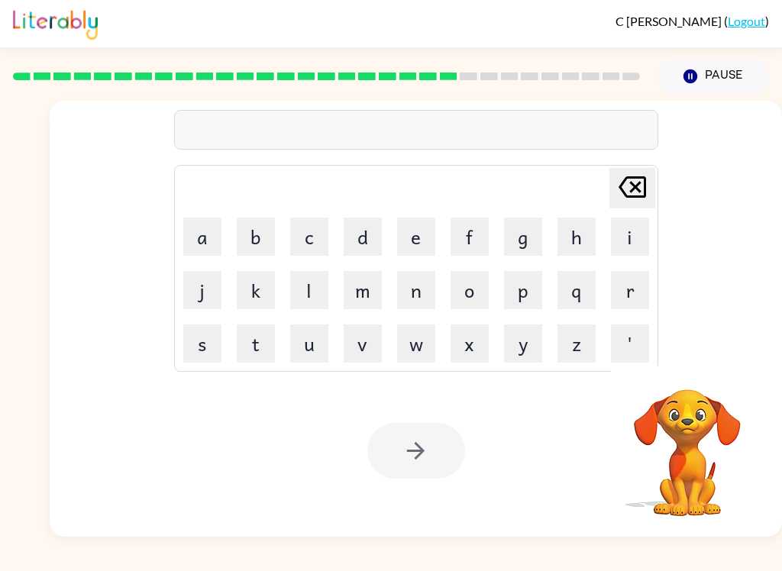
click at [636, 280] on button "r" at bounding box center [630, 290] width 38 height 38
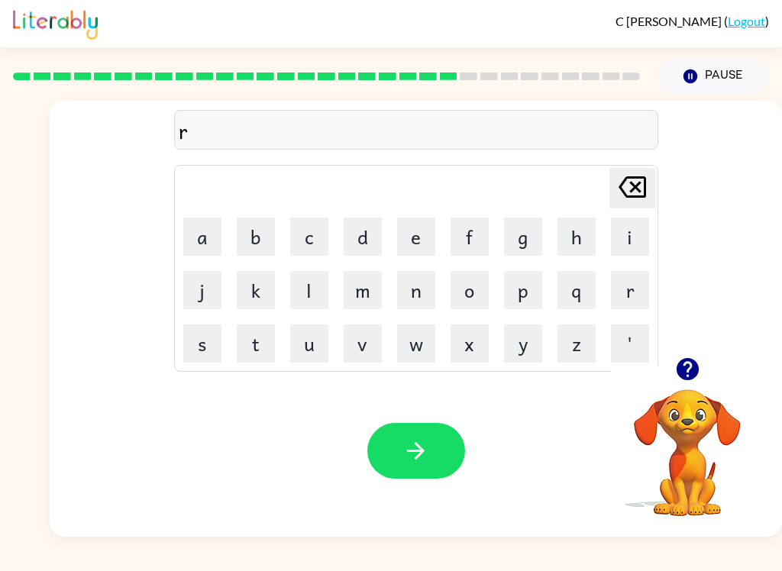
click at [637, 224] on button "i" at bounding box center [630, 237] width 38 height 38
click at [418, 289] on button "n" at bounding box center [416, 290] width 38 height 38
click at [416, 232] on button "e" at bounding box center [416, 237] width 38 height 38
click at [447, 441] on button "button" at bounding box center [416, 451] width 98 height 56
click at [635, 285] on button "r" at bounding box center [630, 290] width 38 height 38
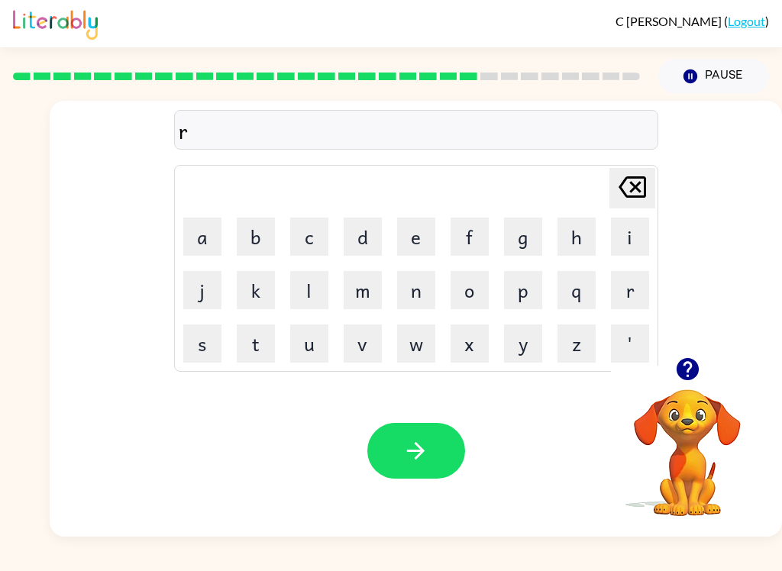
click at [583, 236] on button "h" at bounding box center [576, 237] width 38 height 38
click at [426, 439] on icon "button" at bounding box center [415, 451] width 27 height 27
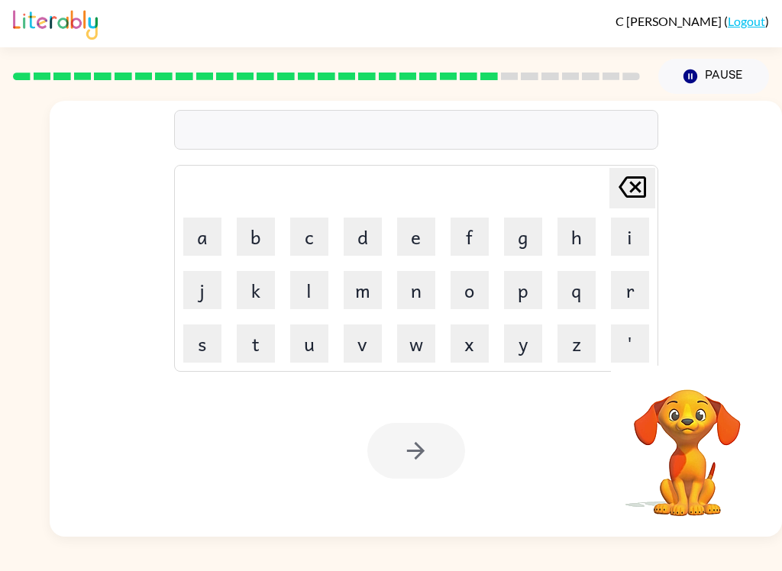
click at [373, 238] on button "d" at bounding box center [363, 237] width 38 height 38
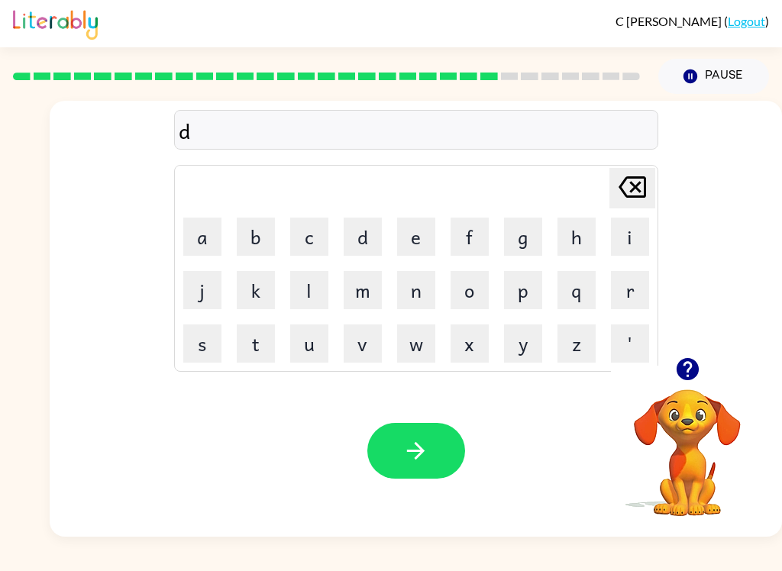
click at [635, 183] on icon at bounding box center [632, 186] width 27 height 21
click at [418, 225] on button "e" at bounding box center [416, 237] width 38 height 38
click at [355, 239] on button "d" at bounding box center [363, 237] width 38 height 38
click at [431, 444] on button "button" at bounding box center [416, 451] width 98 height 56
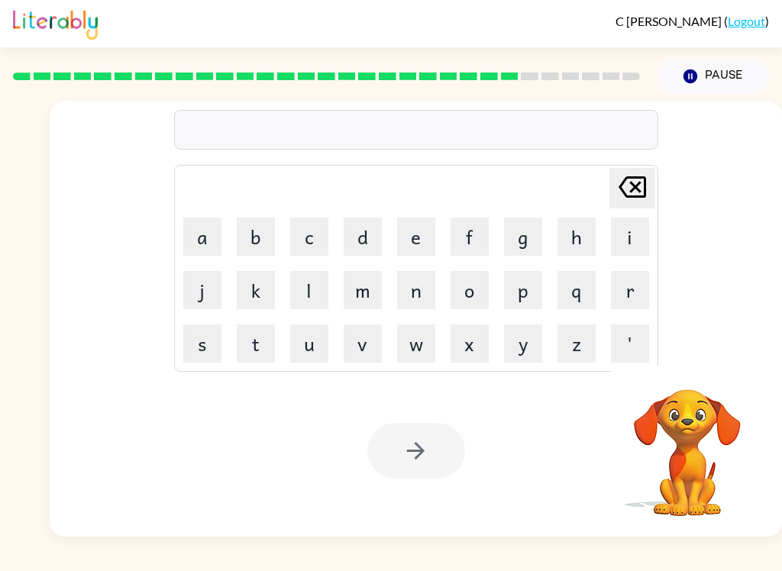
click at [207, 338] on button "s" at bounding box center [202, 344] width 38 height 38
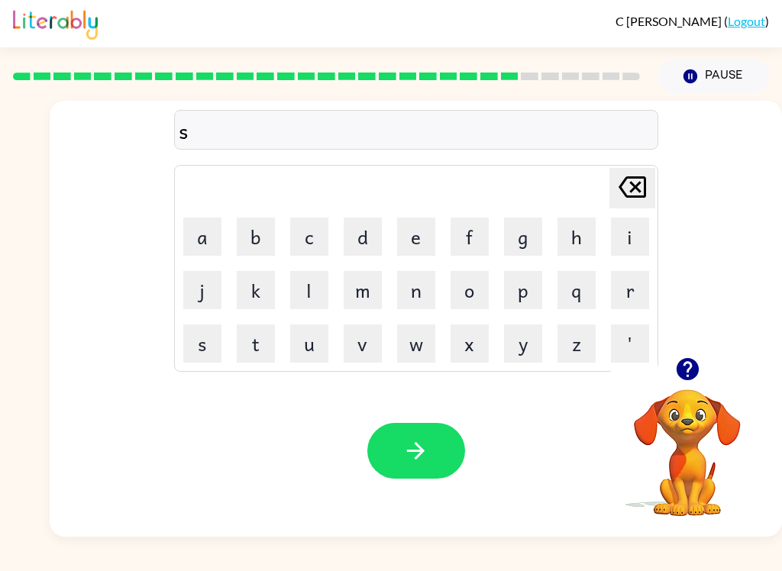
click at [317, 338] on button "u" at bounding box center [309, 344] width 38 height 38
click at [415, 289] on button "n" at bounding box center [416, 290] width 38 height 38
click at [311, 296] on button "l" at bounding box center [309, 290] width 38 height 38
click at [624, 222] on button "i" at bounding box center [630, 237] width 38 height 38
click at [530, 232] on button "g" at bounding box center [523, 237] width 38 height 38
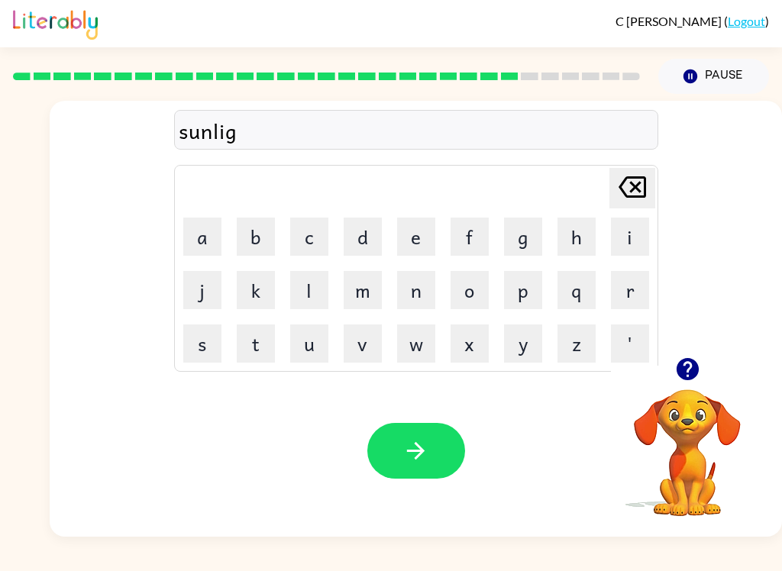
click at [266, 350] on button "t" at bounding box center [256, 344] width 38 height 38
click at [438, 474] on button "button" at bounding box center [416, 451] width 98 height 56
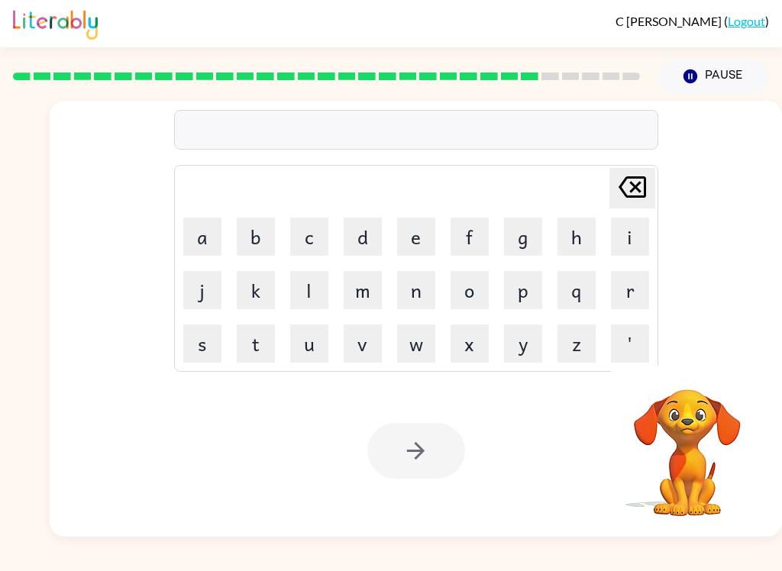
click at [372, 233] on button "d" at bounding box center [363, 237] width 38 height 38
click at [640, 239] on button "i" at bounding box center [630, 237] width 38 height 38
click at [195, 341] on button "s" at bounding box center [202, 344] width 38 height 38
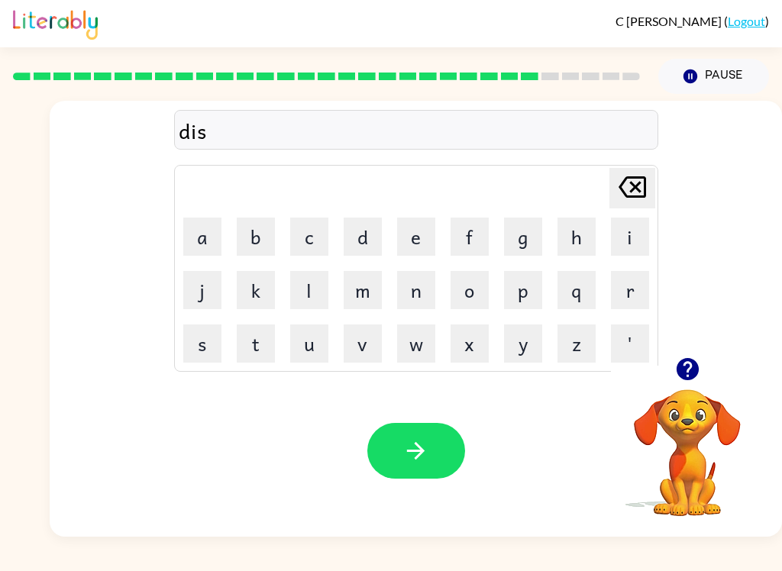
click at [411, 230] on button "e" at bounding box center [416, 237] width 38 height 38
click at [251, 292] on button "k" at bounding box center [256, 290] width 38 height 38
click at [476, 288] on button "o" at bounding box center [470, 290] width 38 height 38
click at [361, 344] on button "v" at bounding box center [363, 344] width 38 height 38
click at [677, 86] on button "Pause Pause" at bounding box center [713, 76] width 111 height 35
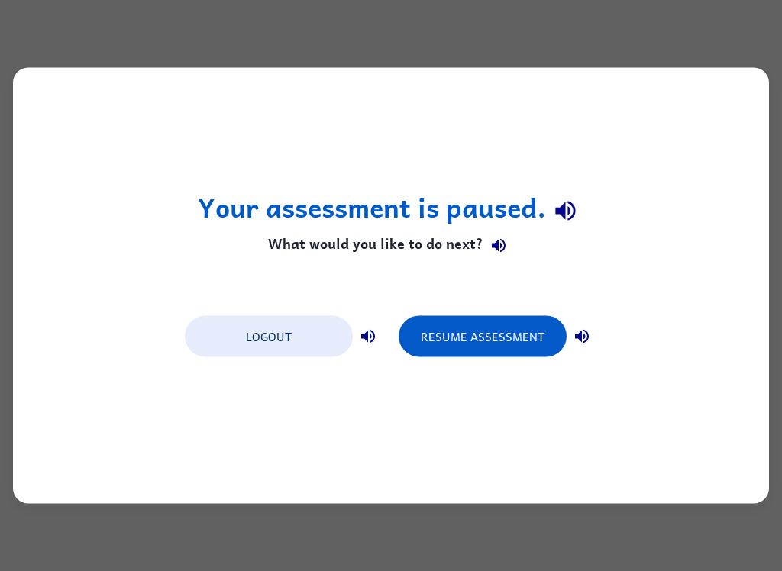
click at [680, 27] on div "Your assessment is paused. What would you like to do next? Logout Resume Assess…" at bounding box center [391, 285] width 782 height 571
click at [468, 539] on div "Your assessment is paused. What would you like to do next? Logout Resume Assess…" at bounding box center [391, 285] width 782 height 571
click at [467, 538] on div "Your assessment is paused. What would you like to do next? Logout Resume Assess…" at bounding box center [391, 285] width 782 height 571
click at [719, 44] on div "Your assessment is paused. What would you like to do next? Logout Resume Assess…" at bounding box center [391, 285] width 782 height 571
click at [718, 44] on div "Your assessment is paused. What would you like to do next? Logout Resume Assess…" at bounding box center [391, 285] width 782 height 571
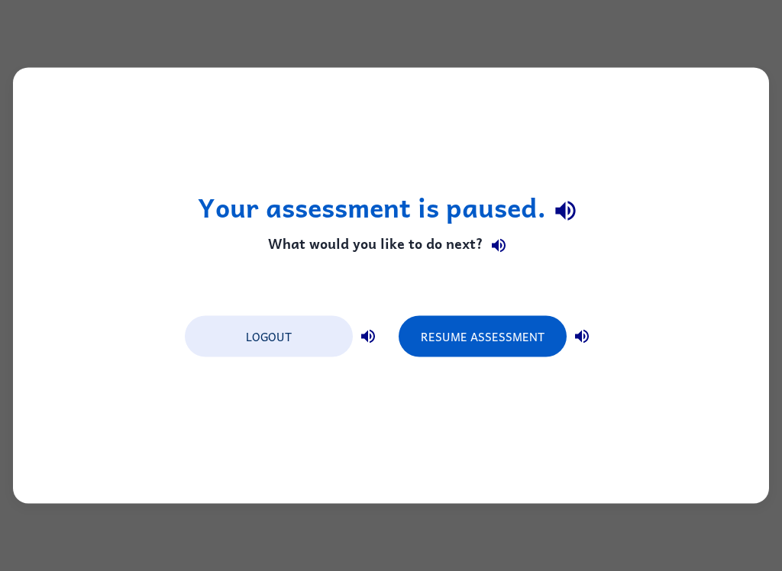
click at [670, 286] on div "Your assessment is paused. What would you like to do next? Logout Resume Assess…" at bounding box center [391, 286] width 756 height 436
click at [667, 438] on div "Your assessment is paused. What would you like to do next? Logout Resume Assess…" at bounding box center [391, 286] width 756 height 436
click at [505, 329] on button "Resume Assessment" at bounding box center [483, 336] width 168 height 41
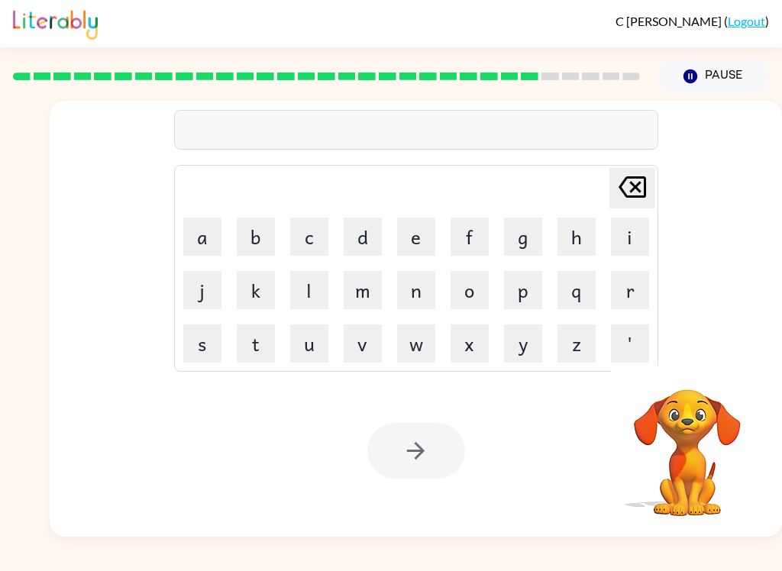
click at [366, 236] on button "d" at bounding box center [363, 237] width 38 height 38
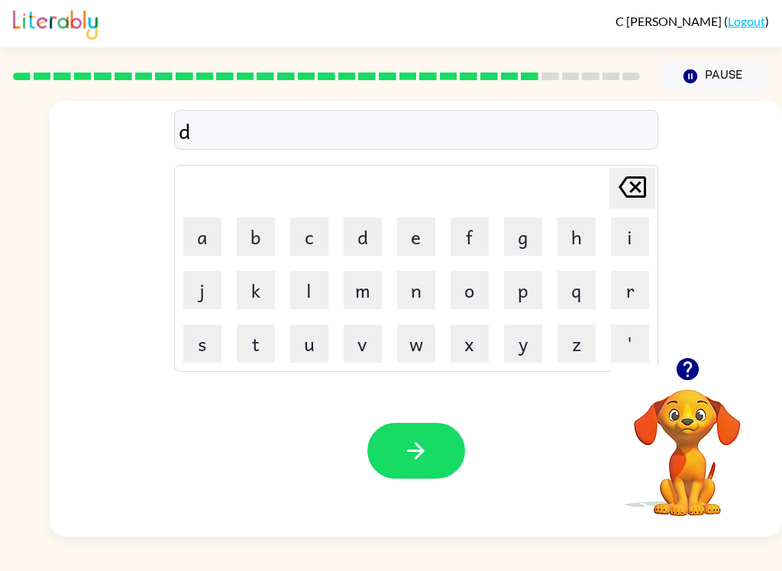
click at [638, 235] on button "i" at bounding box center [630, 237] width 38 height 38
click at [211, 347] on button "s" at bounding box center [202, 344] width 38 height 38
click at [431, 241] on button "e" at bounding box center [416, 237] width 38 height 38
click at [307, 230] on button "c" at bounding box center [309, 237] width 38 height 38
click at [463, 286] on button "o" at bounding box center [470, 290] width 38 height 38
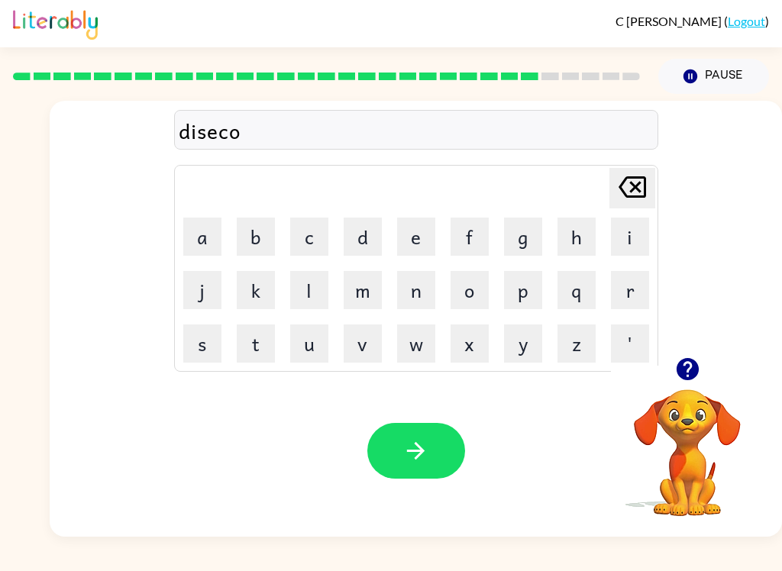
click at [360, 351] on button "v" at bounding box center [363, 344] width 38 height 38
click at [426, 240] on button "e" at bounding box center [416, 237] width 38 height 38
click at [643, 289] on button "r" at bounding box center [630, 290] width 38 height 38
click at [399, 453] on button "button" at bounding box center [416, 451] width 98 height 56
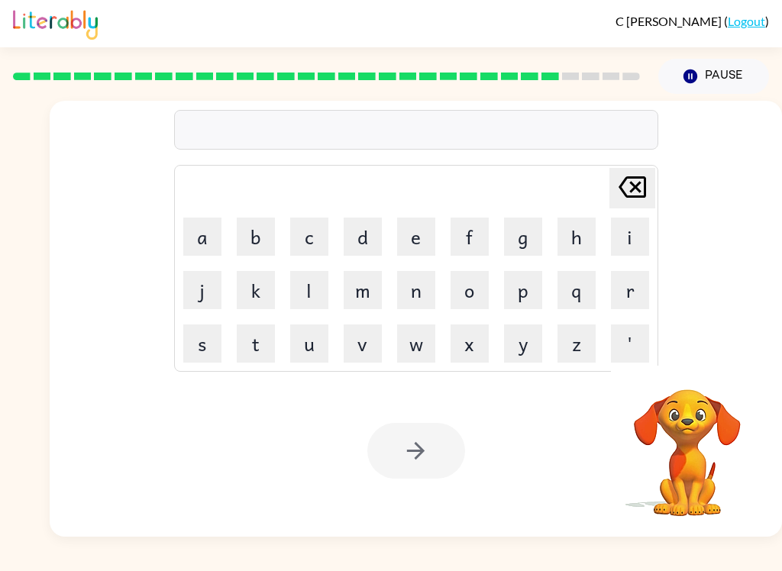
click at [377, 557] on div "C [PERSON_NAME] ( Logout ) Pause Pause Delete Delete last character input a b c…" at bounding box center [391, 285] width 782 height 571
click at [370, 301] on button "m" at bounding box center [363, 290] width 38 height 38
click at [474, 296] on button "o" at bounding box center [470, 290] width 38 height 38
click at [421, 294] on button "n" at bounding box center [416, 290] width 38 height 38
click at [434, 451] on div at bounding box center [416, 451] width 98 height 56
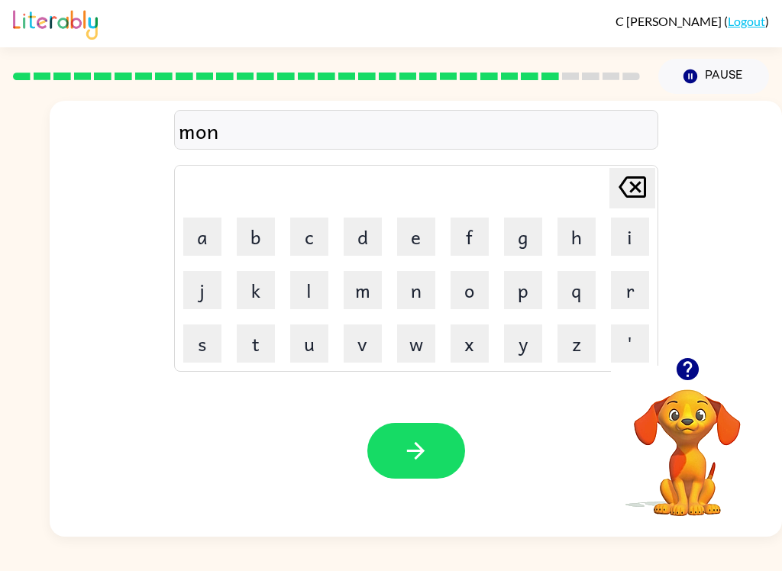
click at [433, 458] on button "button" at bounding box center [416, 451] width 98 height 56
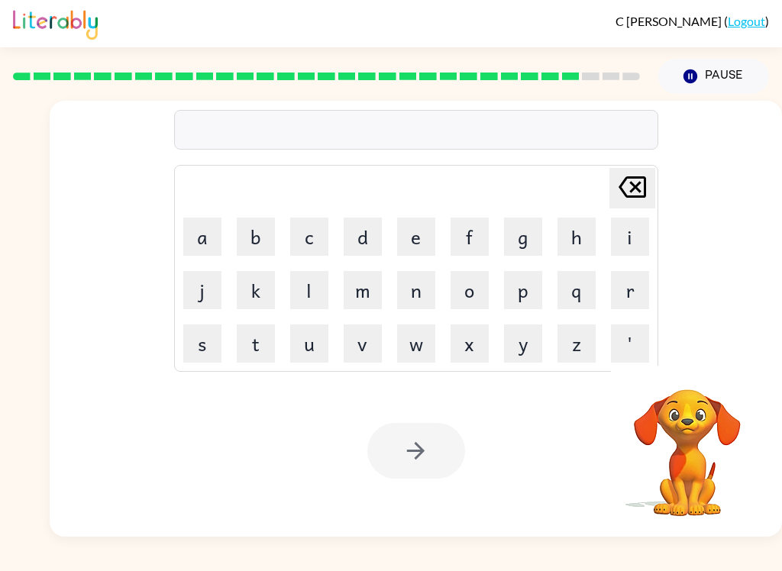
click at [418, 354] on button "w" at bounding box center [416, 344] width 38 height 38
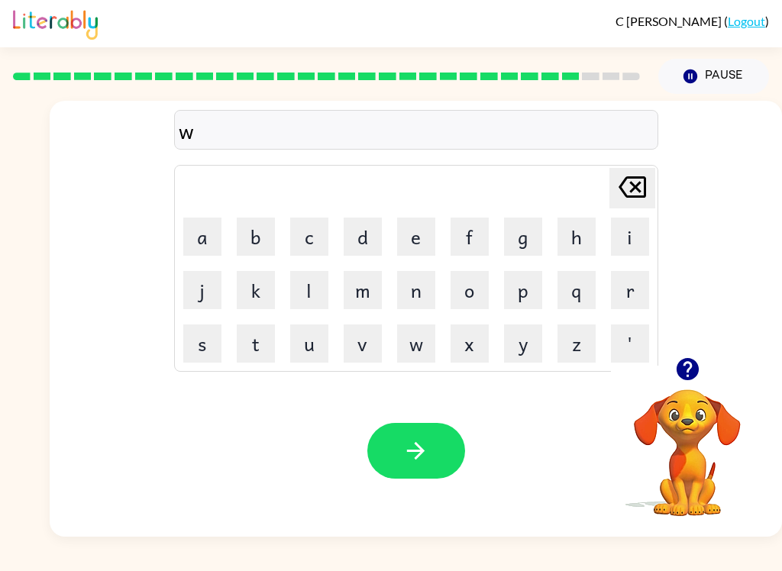
click at [402, 241] on button "e" at bounding box center [416, 237] width 38 height 38
click at [471, 291] on button "o" at bounding box center [470, 290] width 38 height 38
click at [319, 292] on button "l" at bounding box center [309, 290] width 38 height 38
click at [433, 460] on button "button" at bounding box center [416, 451] width 98 height 56
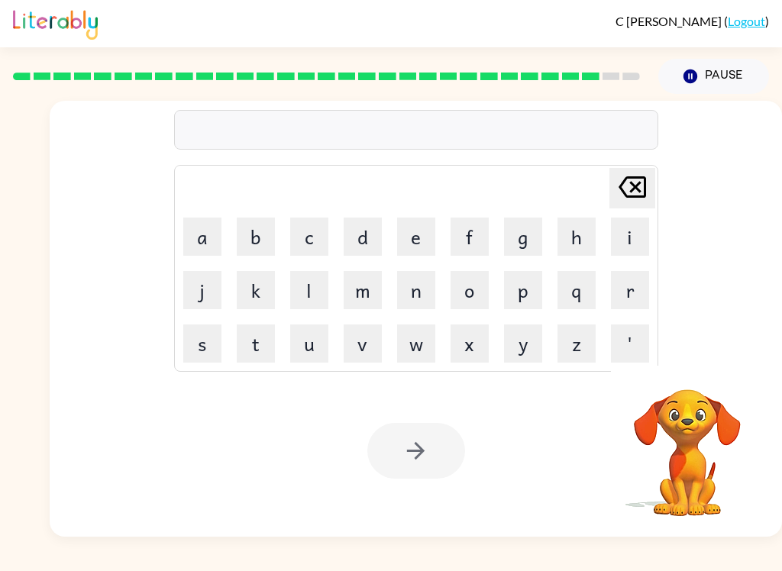
click at [259, 241] on button "b" at bounding box center [256, 237] width 38 height 38
click at [418, 236] on button "e" at bounding box center [416, 237] width 38 height 38
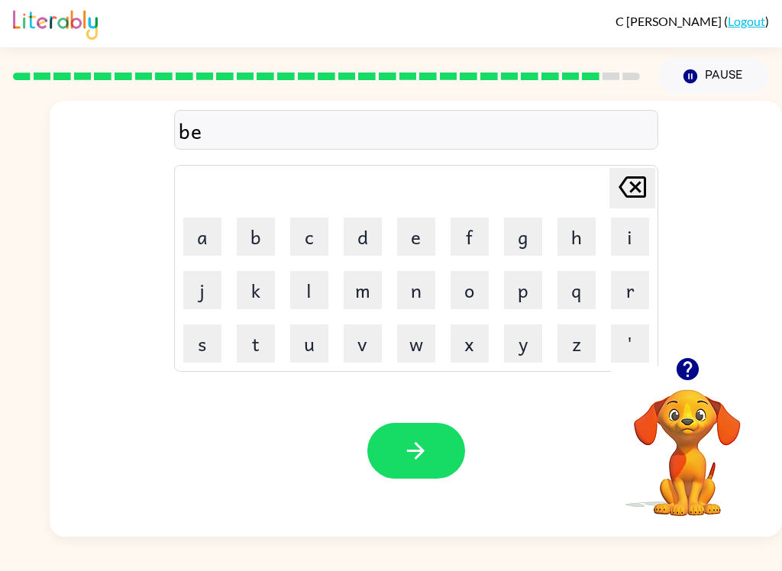
click at [420, 289] on button "n" at bounding box center [416, 290] width 38 height 38
click at [475, 562] on div "C [PERSON_NAME] ( Logout ) Pause Pause ben Delete Delete last character input a…" at bounding box center [391, 285] width 782 height 571
click at [244, 346] on button "t" at bounding box center [256, 344] width 38 height 38
click at [414, 466] on button "button" at bounding box center [416, 451] width 98 height 56
click at [206, 240] on button "a" at bounding box center [202, 237] width 38 height 38
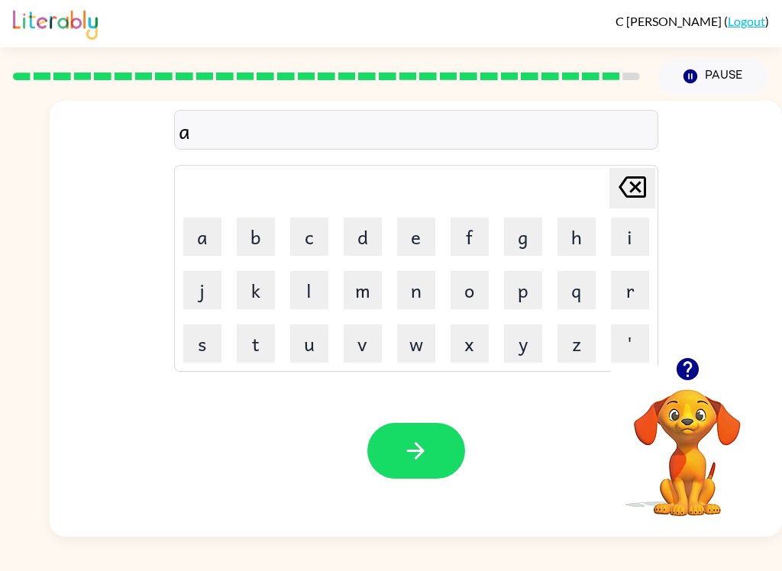
click at [474, 242] on button "f" at bounding box center [470, 237] width 38 height 38
click at [267, 350] on button "t" at bounding box center [256, 344] width 38 height 38
click at [427, 240] on button "e" at bounding box center [416, 237] width 38 height 38
click at [636, 288] on button "r" at bounding box center [630, 290] width 38 height 38
click at [418, 295] on button "n" at bounding box center [416, 290] width 38 height 38
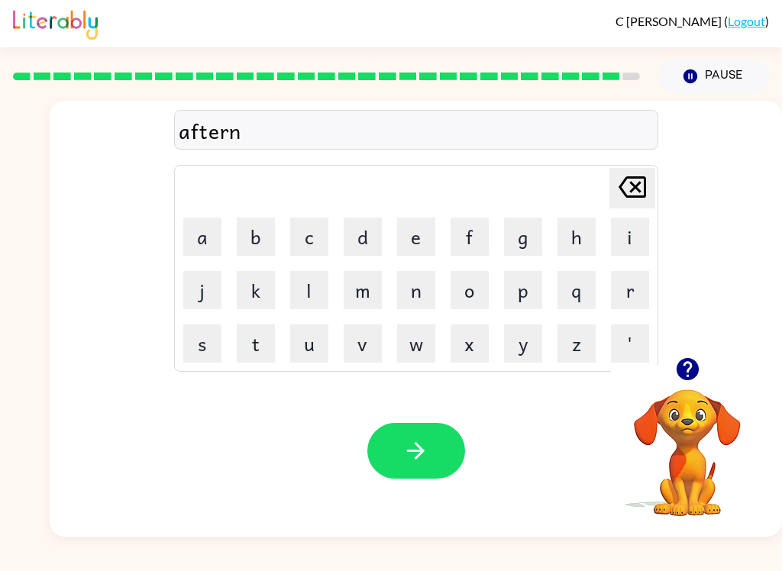
click at [481, 289] on button "o" at bounding box center [470, 290] width 38 height 38
click at [484, 283] on button "o" at bounding box center [470, 290] width 38 height 38
click at [421, 299] on button "n" at bounding box center [416, 290] width 38 height 38
click at [428, 458] on icon "button" at bounding box center [415, 451] width 27 height 27
